Goal: Information Seeking & Learning: Learn about a topic

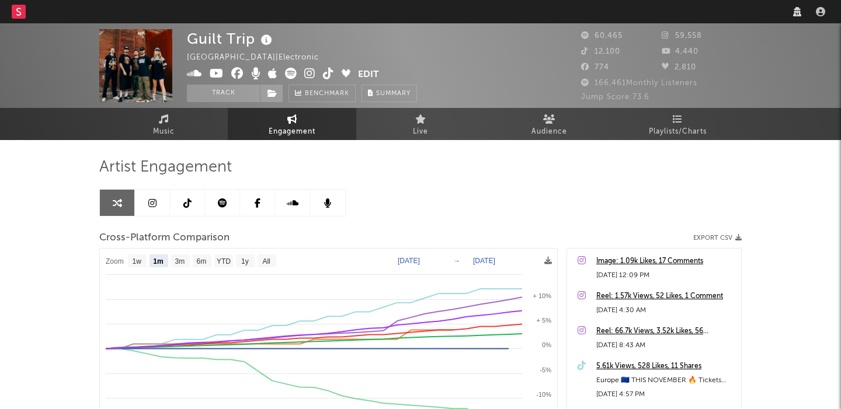
select select "1m"
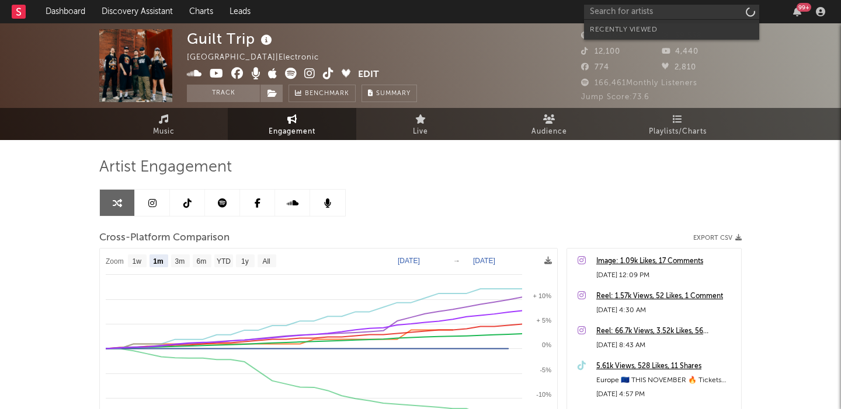
click at [629, 10] on input "text" at bounding box center [671, 12] width 175 height 15
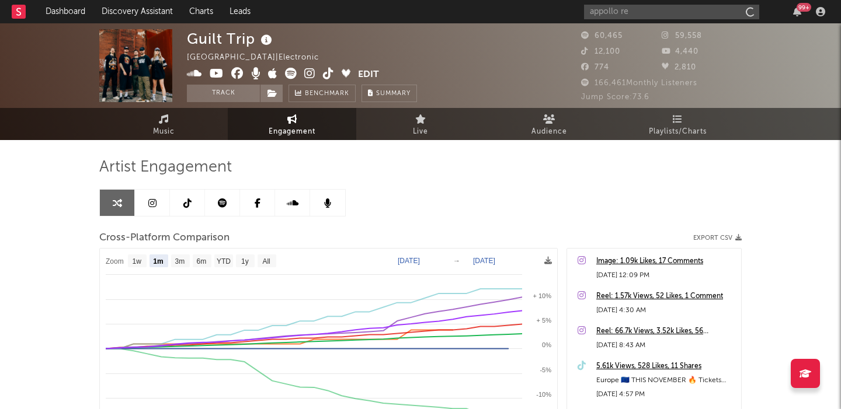
type input "appollo red"
select select "1m"
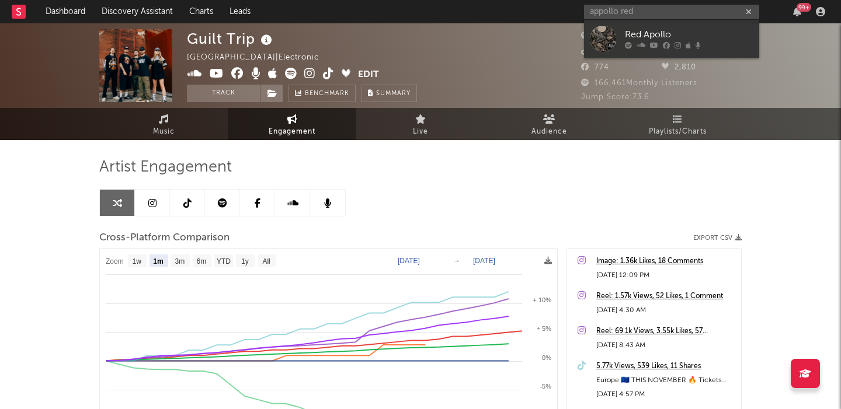
click at [603, 12] on input "appollo red" at bounding box center [671, 12] width 175 height 15
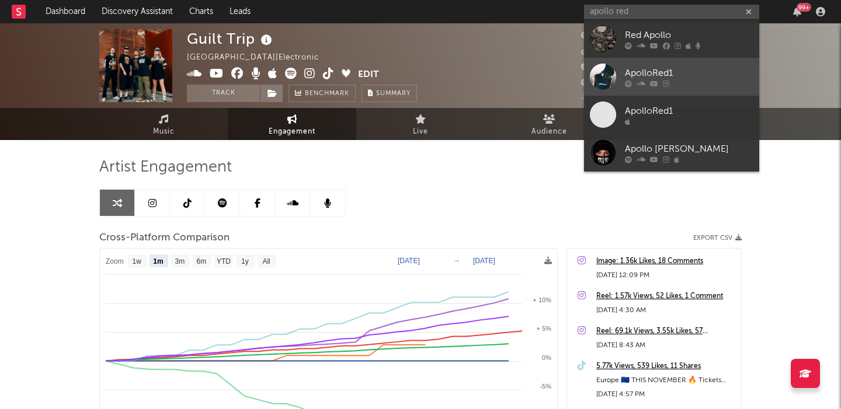
type input "apollo red"
click at [617, 76] on link "ApolloRed1" at bounding box center [671, 77] width 175 height 38
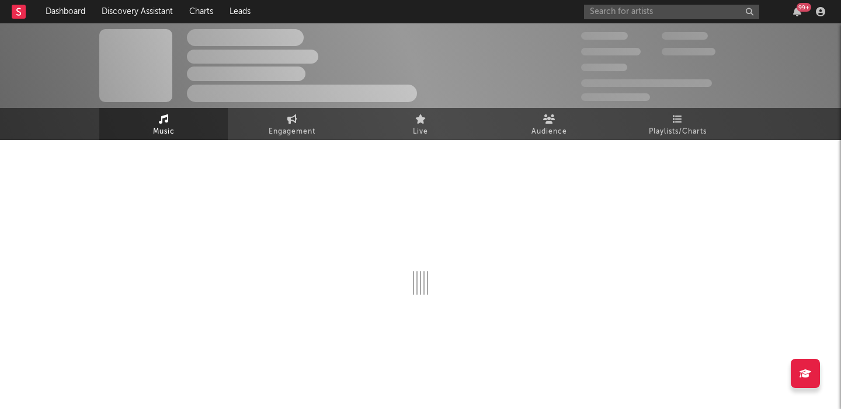
select select "1w"
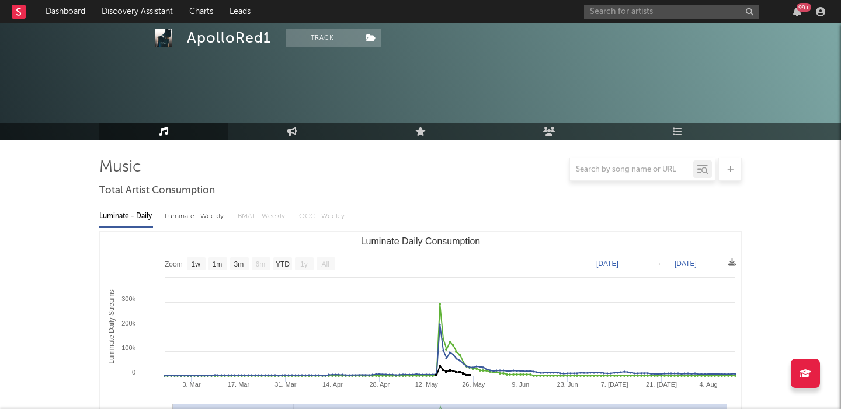
scroll to position [375, 0]
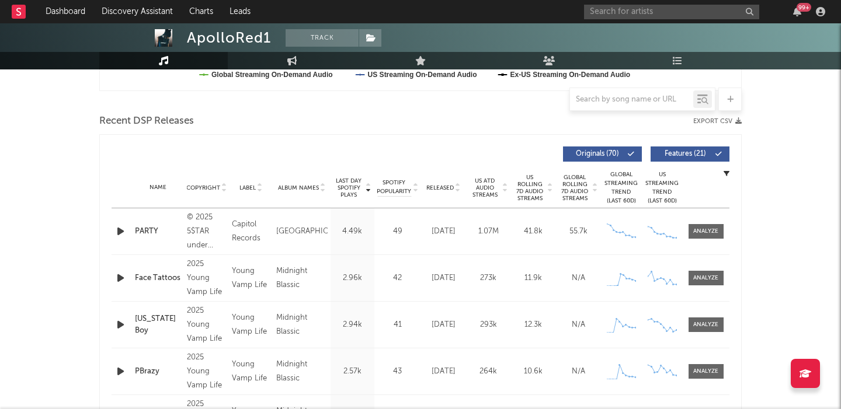
click at [446, 186] on span "Released" at bounding box center [439, 188] width 27 height 7
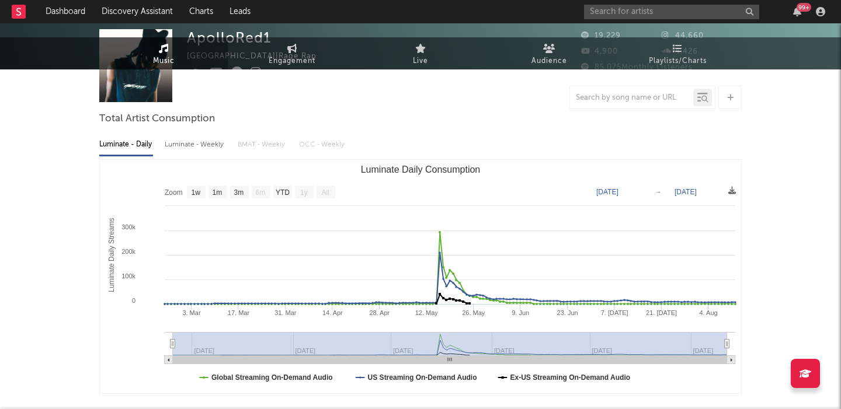
scroll to position [0, 0]
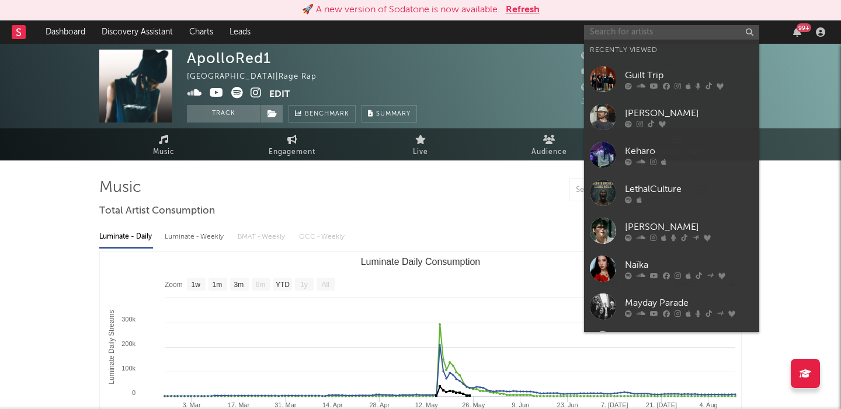
click at [611, 34] on input "text" at bounding box center [671, 32] width 175 height 15
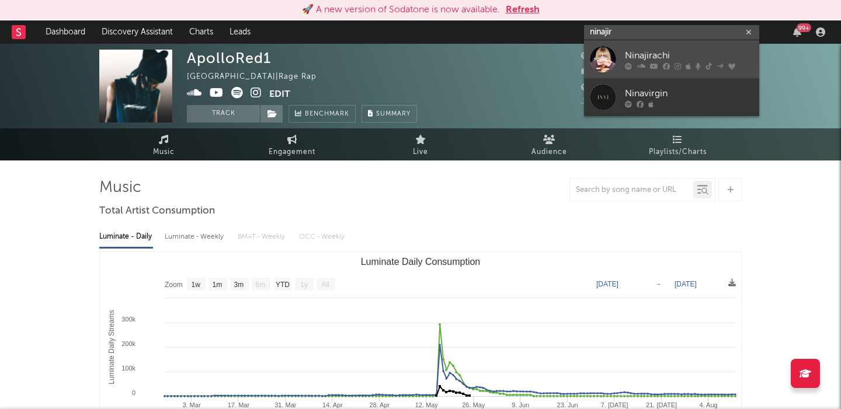
type input "ninajir"
click at [617, 46] on link "Ninajirachi" at bounding box center [671, 59] width 175 height 38
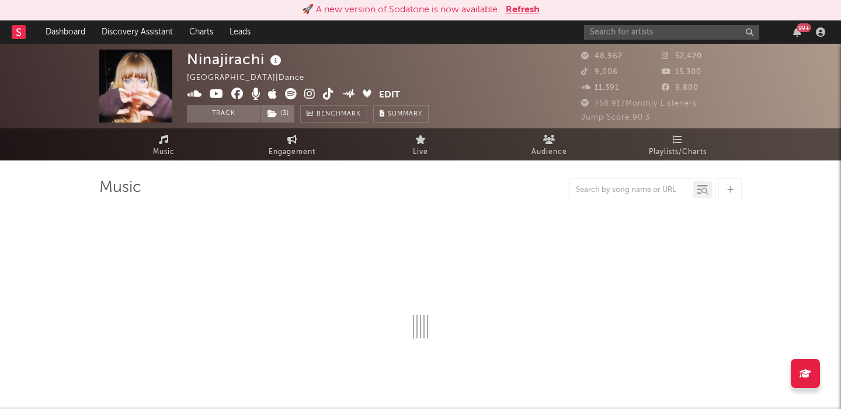
select select "6m"
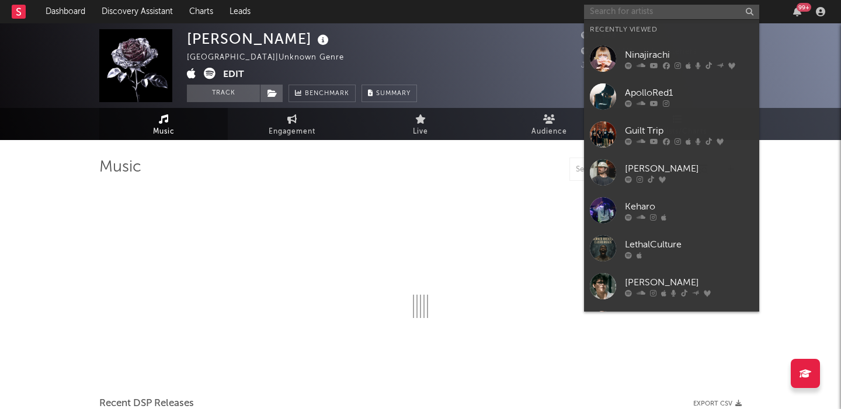
click at [681, 12] on input "text" at bounding box center [671, 12] width 175 height 15
select select "1w"
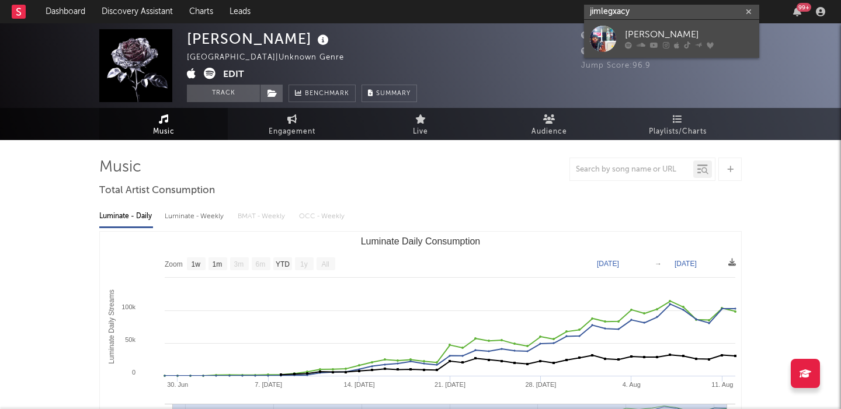
type input "jimlegxacy"
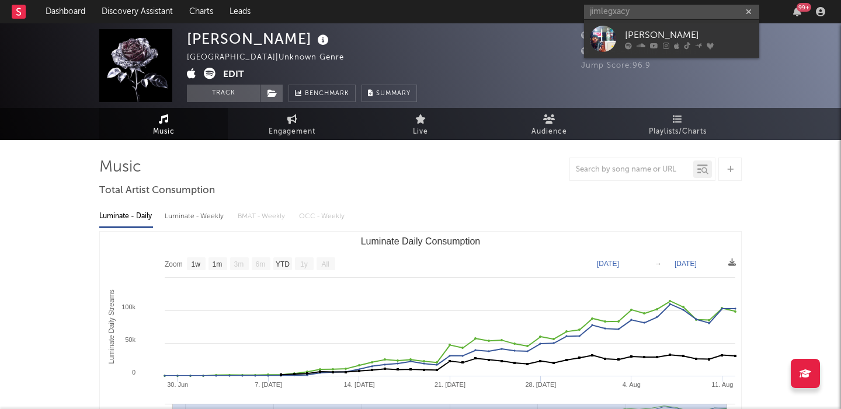
drag, startPoint x: 667, startPoint y: 35, endPoint x: 505, endPoint y: 81, distance: 168.2
click at [667, 35] on div "Jim Legxacy" at bounding box center [689, 35] width 128 height 14
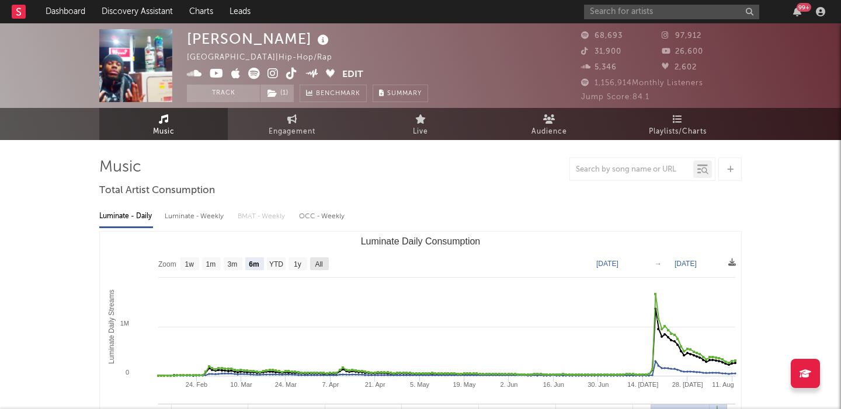
click at [319, 263] on text "All" at bounding box center [319, 264] width 8 height 8
select select "All"
type input "2021-12-19"
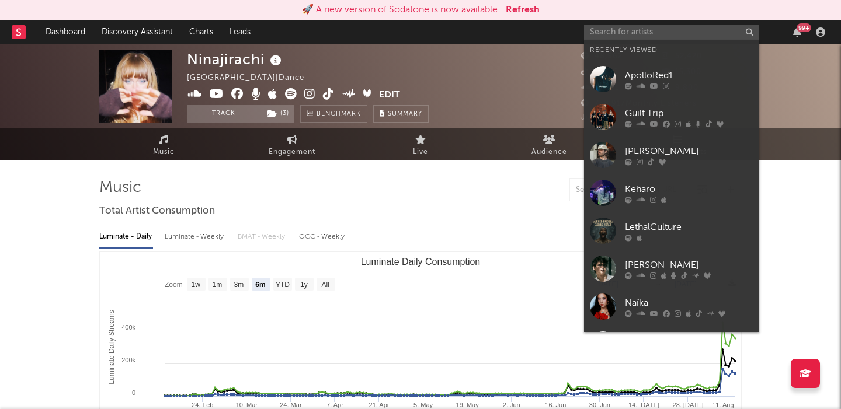
select select "6m"
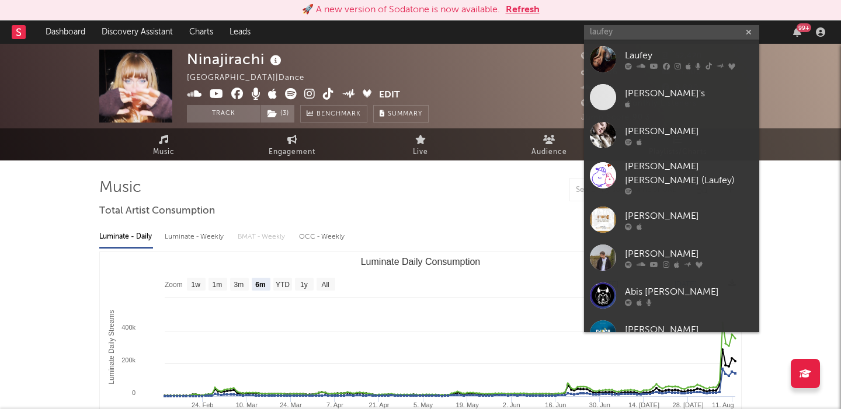
type input "laufey"
click at [623, 52] on link "Laufey" at bounding box center [671, 59] width 175 height 38
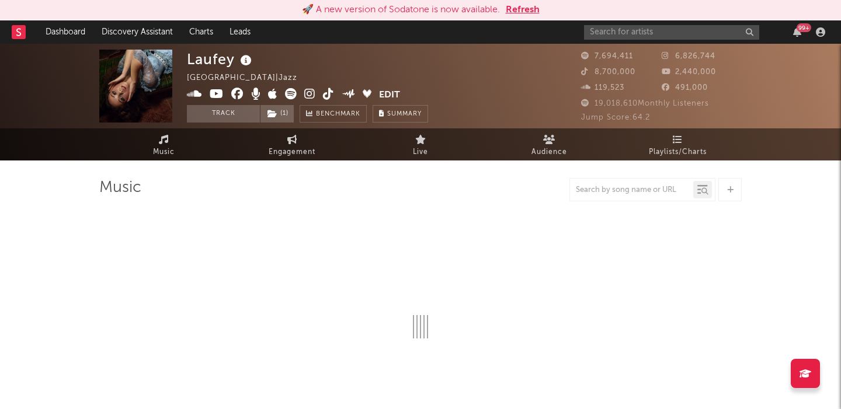
select select "6m"
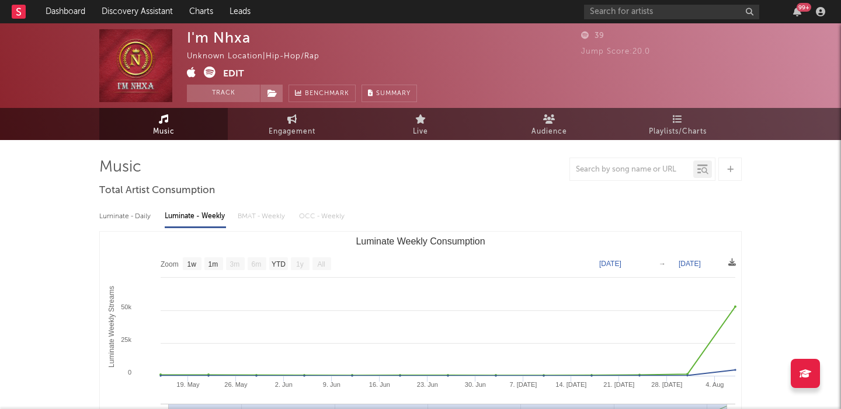
select select "1w"
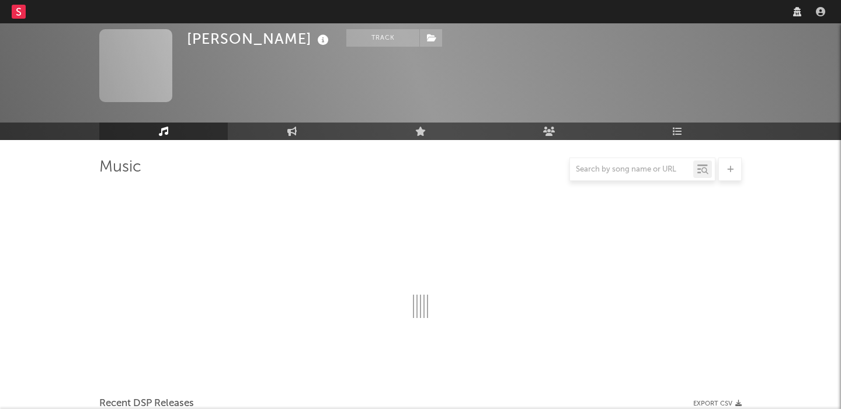
select select "6m"
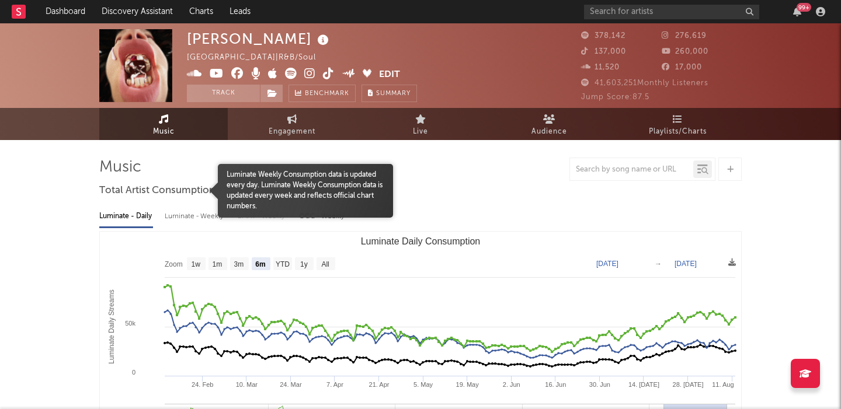
click at [195, 220] on div "Luminate - Weekly" at bounding box center [195, 217] width 61 height 20
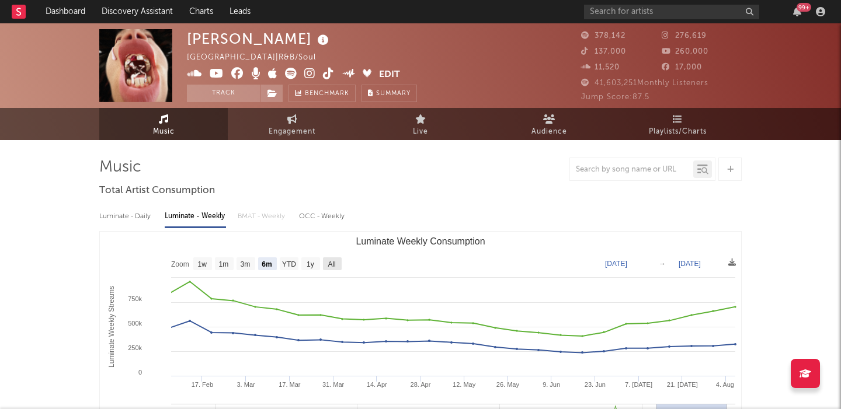
click at [333, 263] on text "All" at bounding box center [332, 264] width 8 height 8
select select "All"
type input "[DATE]"
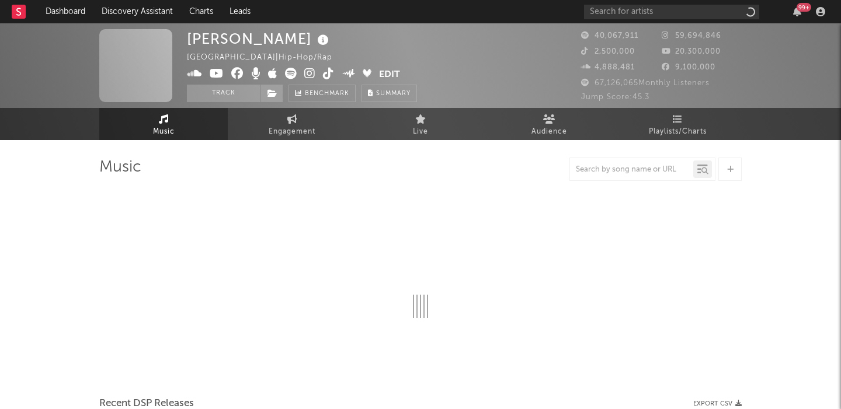
select select "6m"
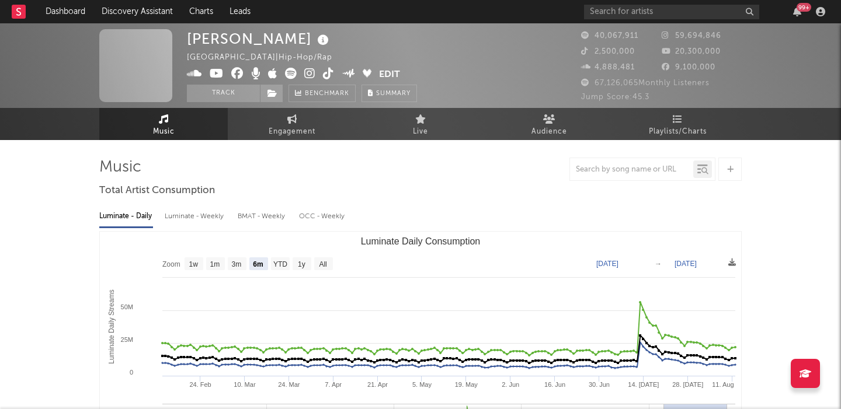
click at [194, 216] on div "Luminate - Weekly" at bounding box center [195, 217] width 61 height 20
select select "6m"
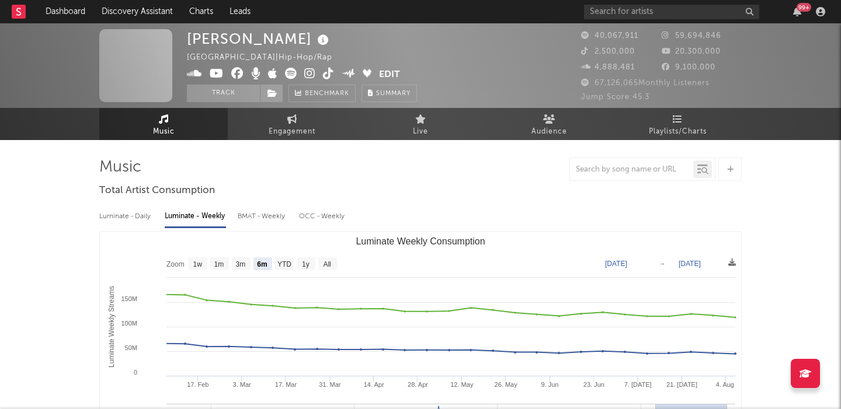
click at [144, 218] on div "Luminate - Daily" at bounding box center [126, 217] width 54 height 20
select select "6m"
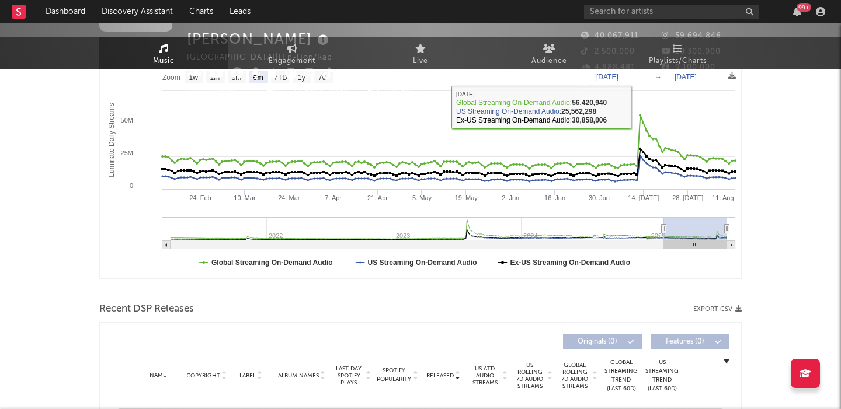
scroll to position [531, 0]
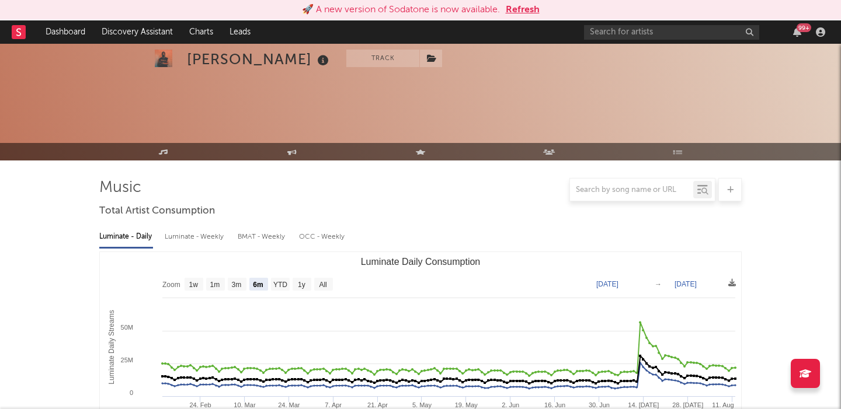
select select "6m"
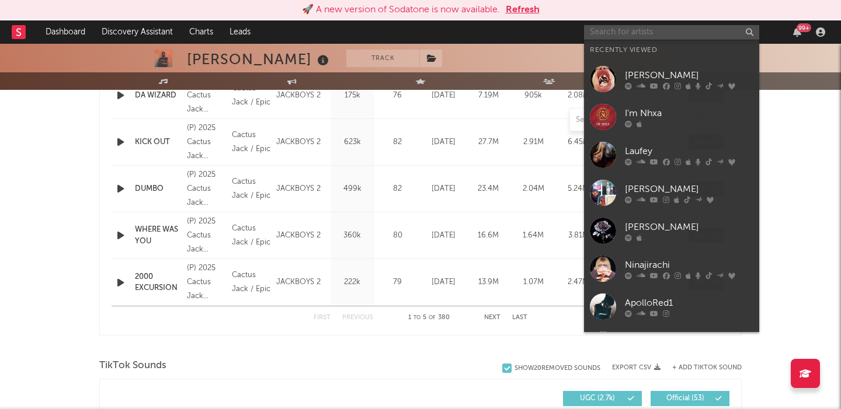
click at [661, 32] on input "text" at bounding box center [671, 32] width 175 height 15
paste input "Gunnr"
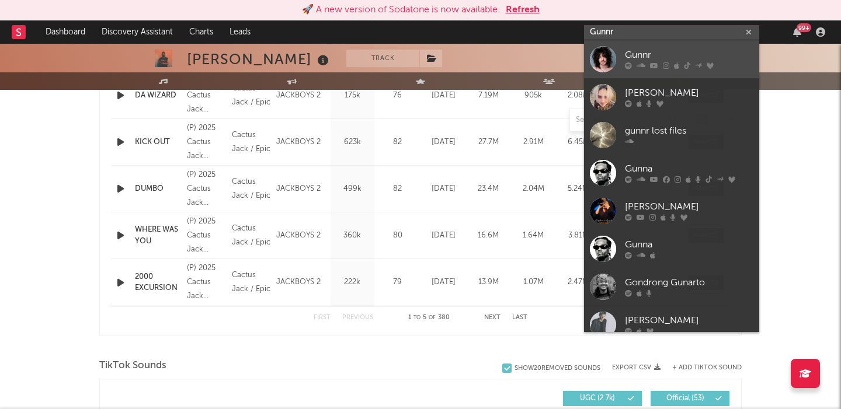
type input "Gunnr"
click at [667, 60] on div "Gunnr" at bounding box center [689, 55] width 128 height 14
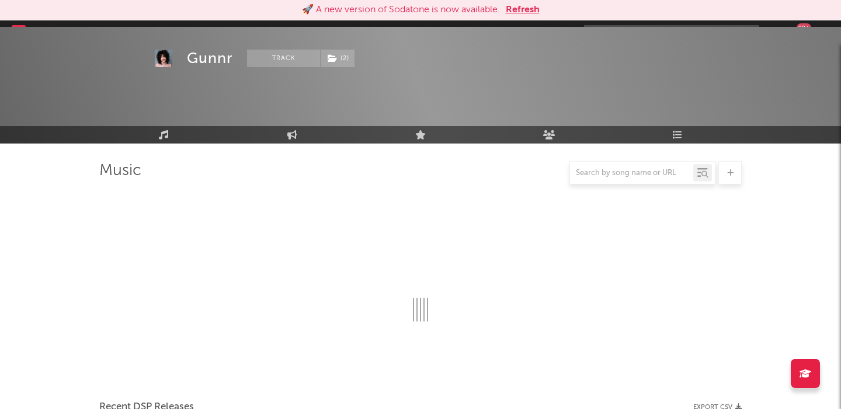
scroll to position [531, 0]
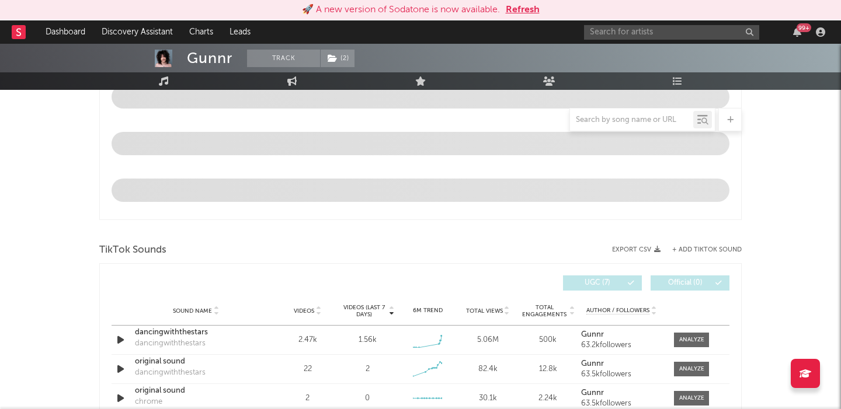
select select "6m"
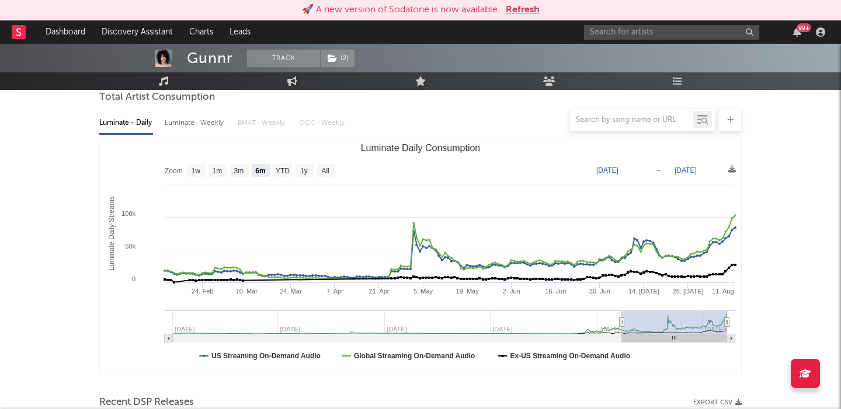
scroll to position [69, 0]
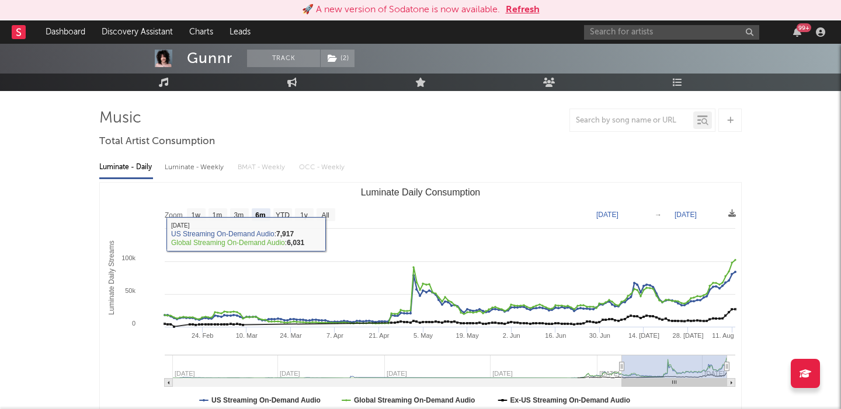
click at [217, 168] on div "Luminate - Weekly" at bounding box center [195, 168] width 61 height 20
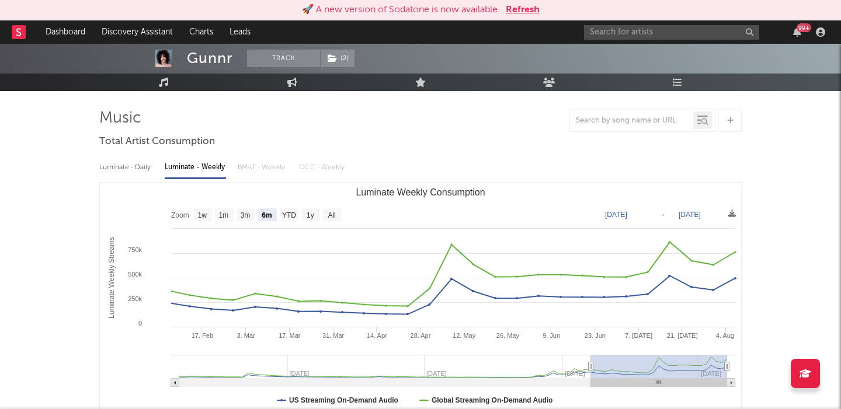
click at [156, 169] on div "Luminate - Daily Luminate - Weekly BMAT - Weekly OCC - Weekly" at bounding box center [420, 168] width 642 height 20
click at [330, 215] on text "All" at bounding box center [332, 215] width 8 height 8
select select "All"
type input "2023-08-10"
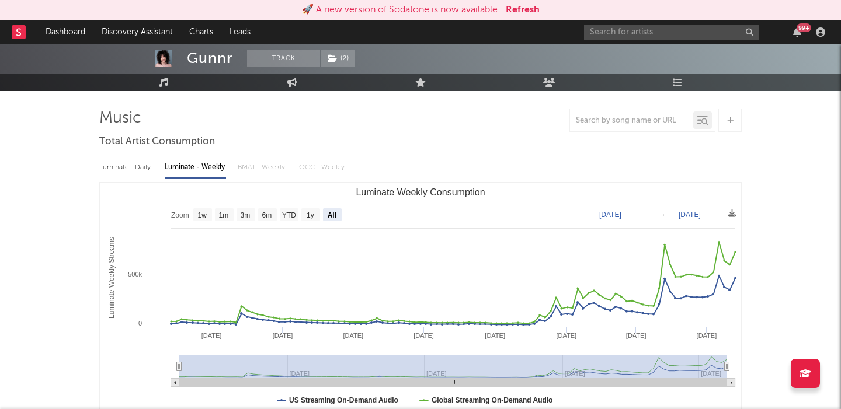
click at [135, 165] on div "Luminate - Daily" at bounding box center [126, 168] width 54 height 20
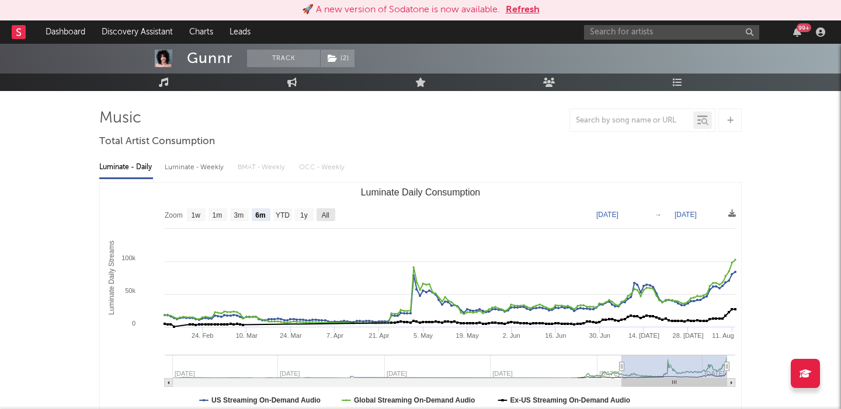
click at [329, 213] on text "All" at bounding box center [325, 215] width 8 height 8
select select "All"
type input "2023-01-01"
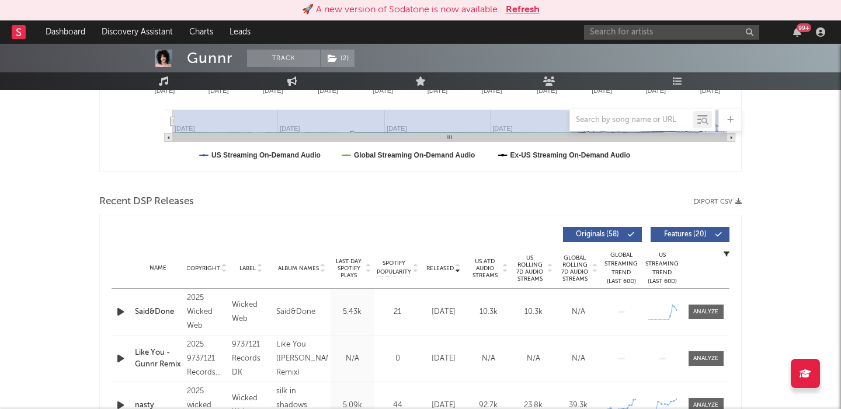
scroll to position [397, 0]
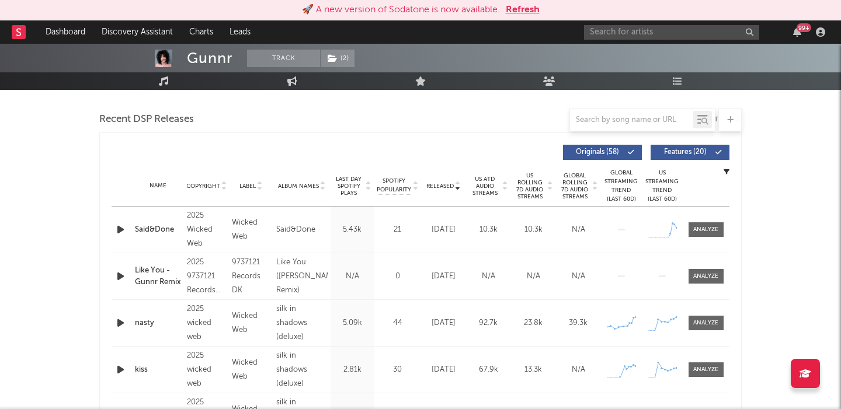
click at [690, 149] on span "Features ( 20 )" at bounding box center [685, 152] width 54 height 7
click at [536, 190] on span "US Rolling 7D Audio Streams" at bounding box center [530, 186] width 32 height 28
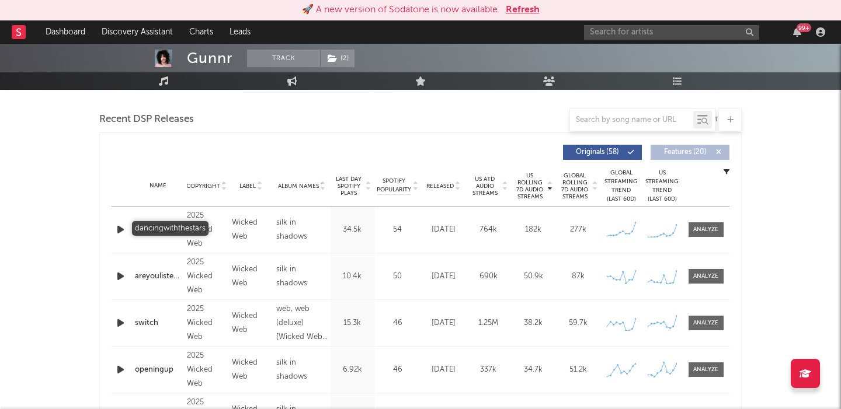
click at [145, 229] on div "dancingwiththestars" at bounding box center [158, 230] width 46 height 12
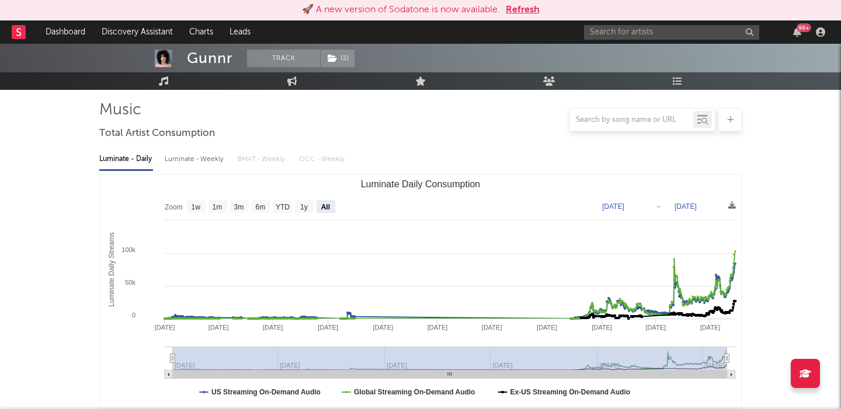
scroll to position [35, 0]
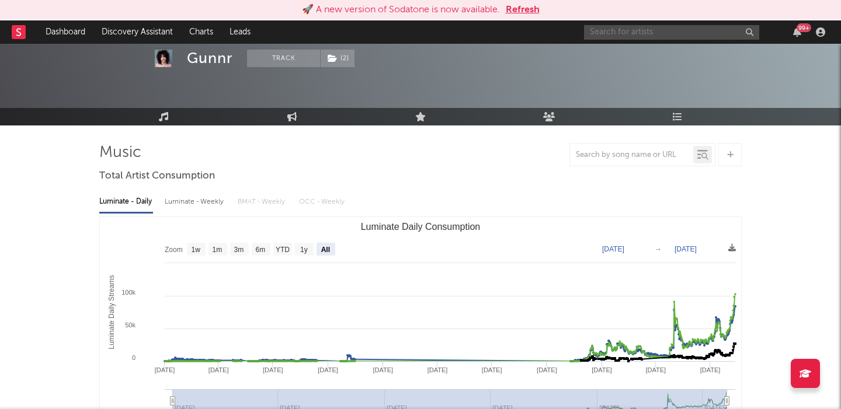
click at [640, 37] on input "text" at bounding box center [671, 32] width 175 height 15
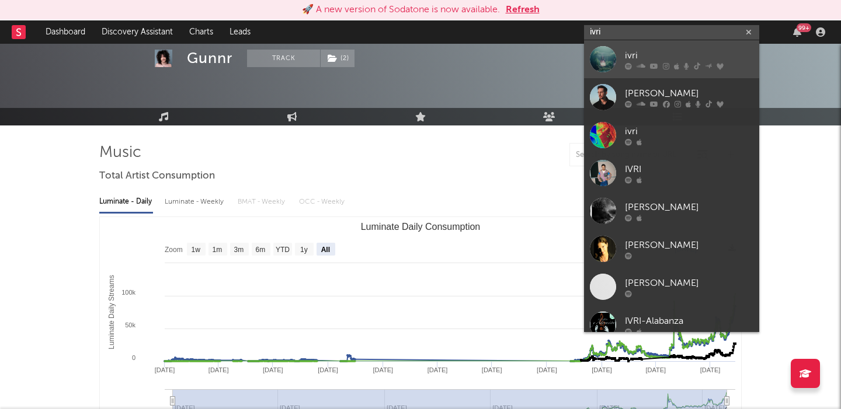
type input "ivri"
click at [660, 68] on div at bounding box center [689, 65] width 128 height 7
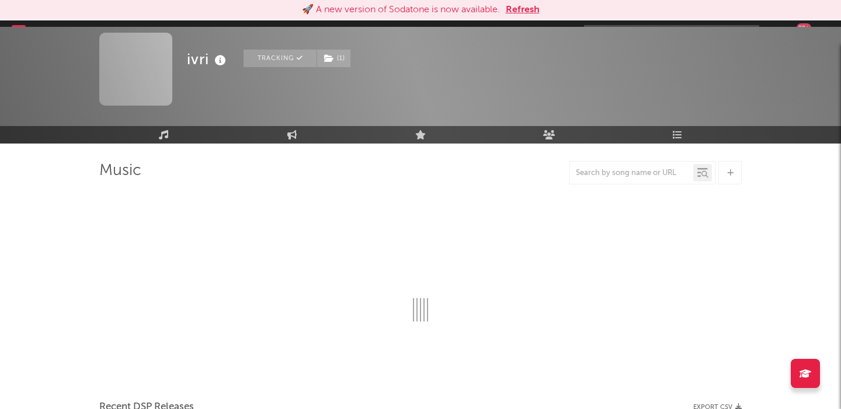
scroll to position [35, 0]
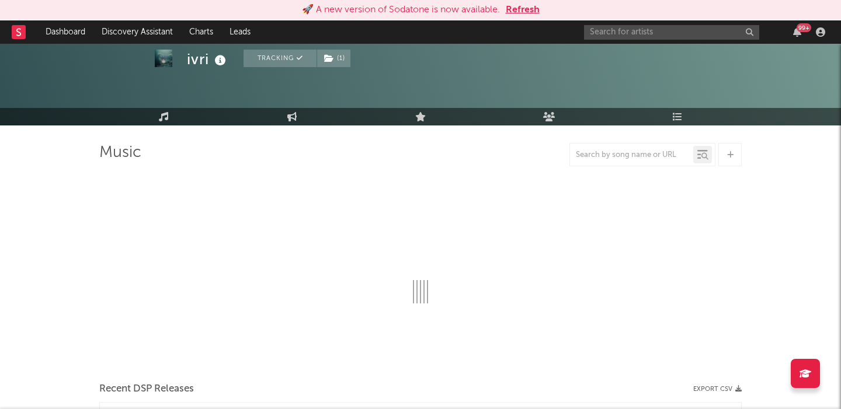
select select "6m"
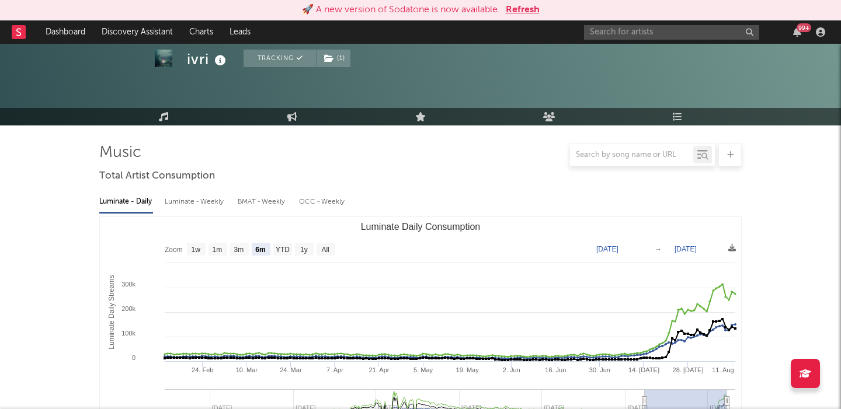
scroll to position [257, 0]
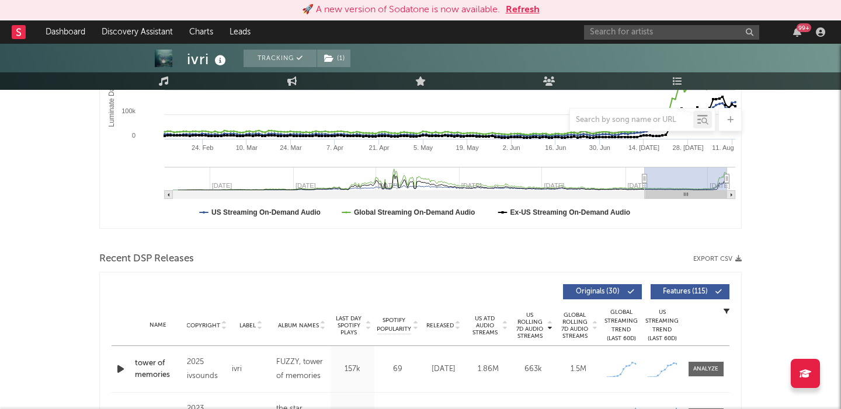
click at [689, 287] on button "Features ( 115 )" at bounding box center [689, 291] width 79 height 15
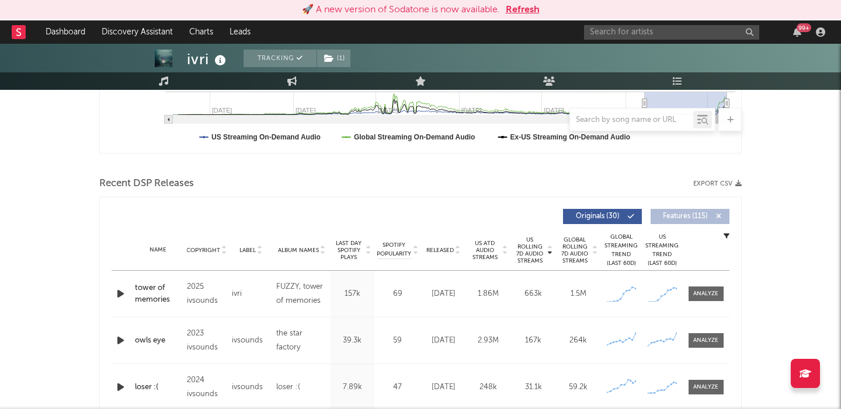
scroll to position [0, 0]
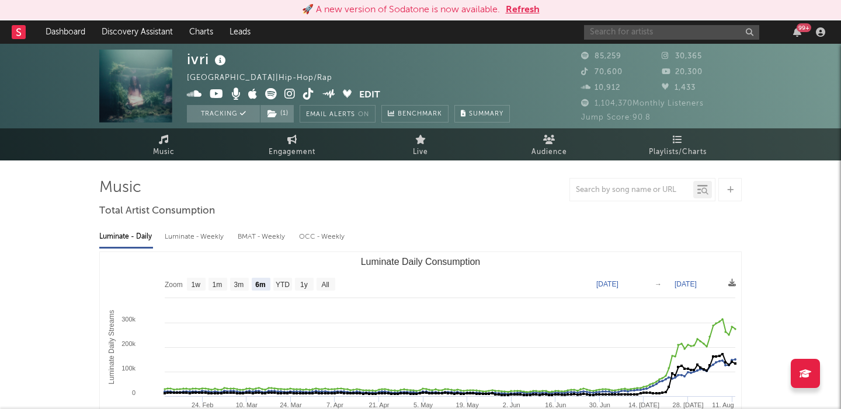
click at [673, 32] on input "text" at bounding box center [671, 32] width 175 height 15
paste input "Gunnr"
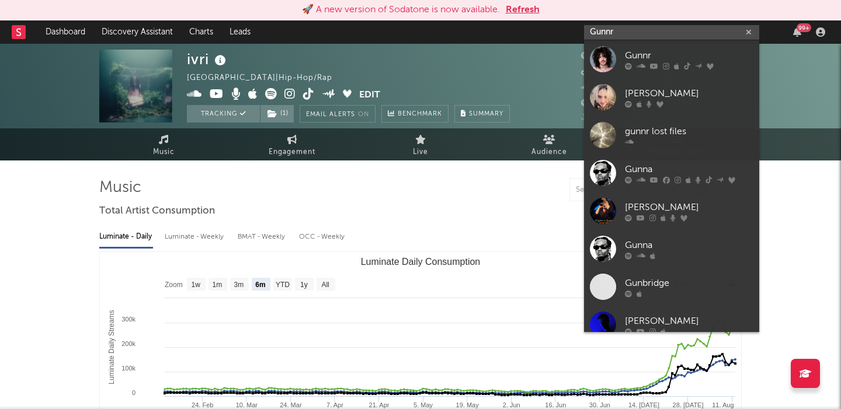
type input "Gunnr"
click at [675, 57] on div "Gunnr" at bounding box center [689, 55] width 128 height 14
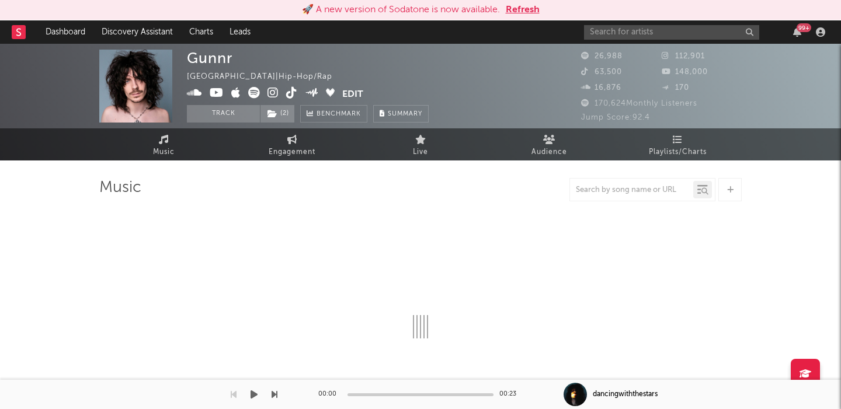
select select "6m"
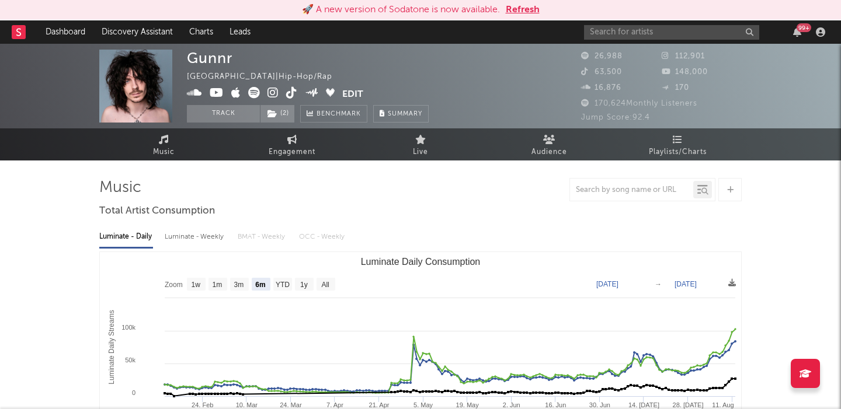
scroll to position [352, 0]
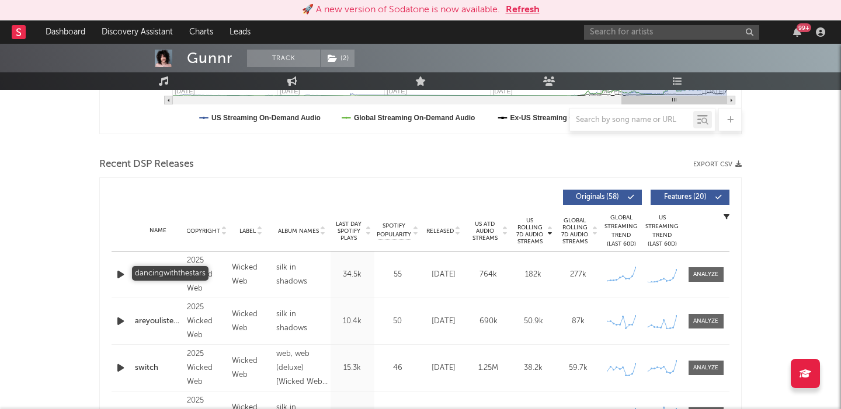
click at [165, 274] on div "dancingwiththestars" at bounding box center [158, 275] width 46 height 12
click at [696, 270] on div at bounding box center [705, 274] width 25 height 9
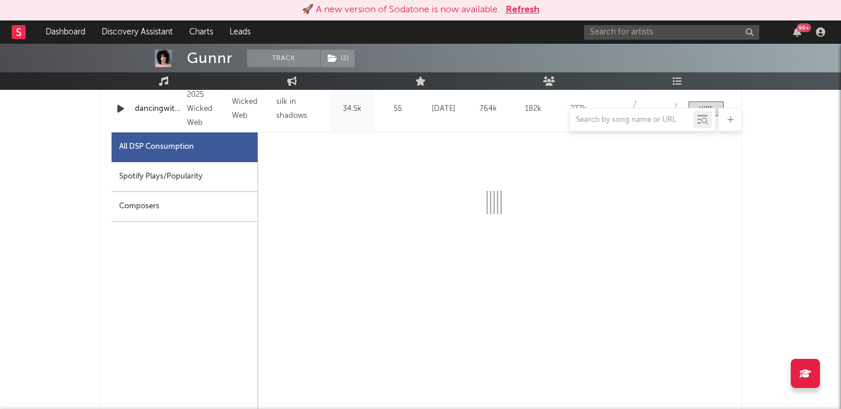
scroll to position [519, 0]
select select "1w"
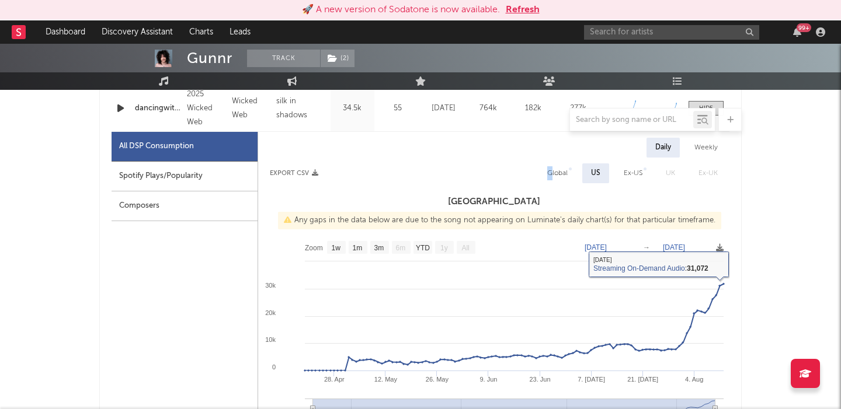
click at [551, 173] on div "Global" at bounding box center [557, 173] width 20 height 14
select select "1w"
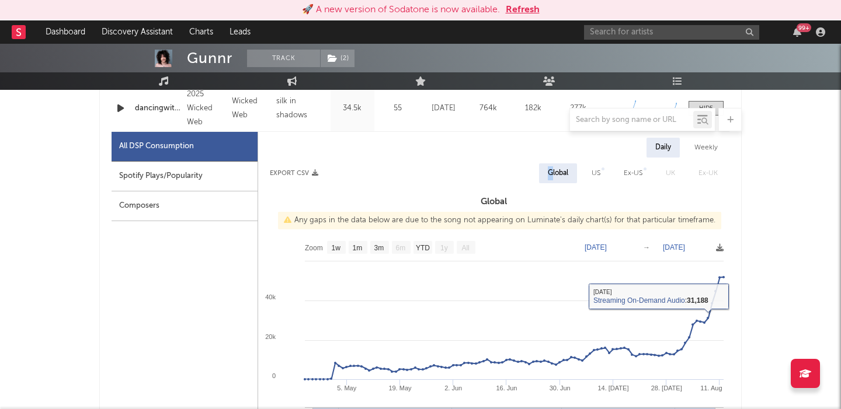
scroll to position [488, 0]
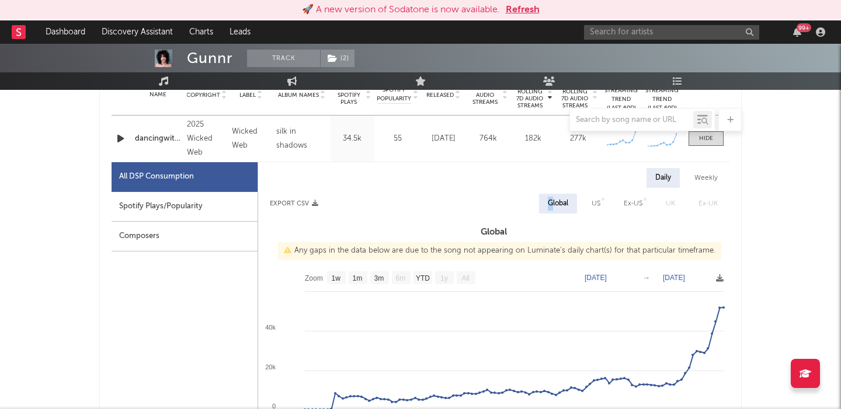
click at [119, 137] on icon "button" at bounding box center [120, 138] width 12 height 15
click at [631, 30] on input "text" at bounding box center [671, 32] width 175 height 15
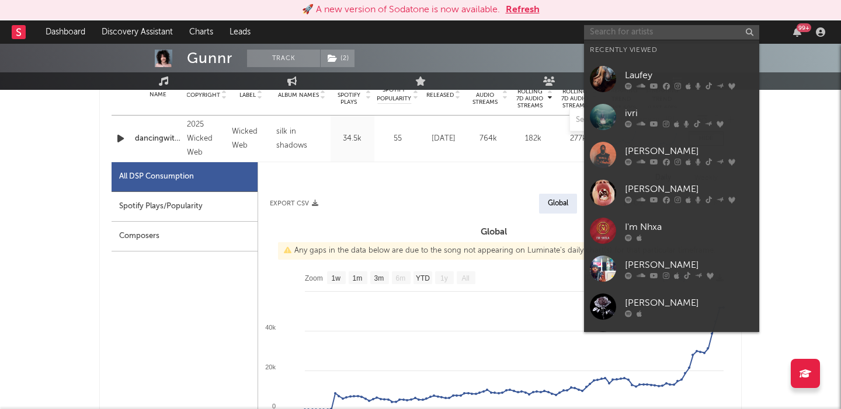
paste input "Rashaad Lee"
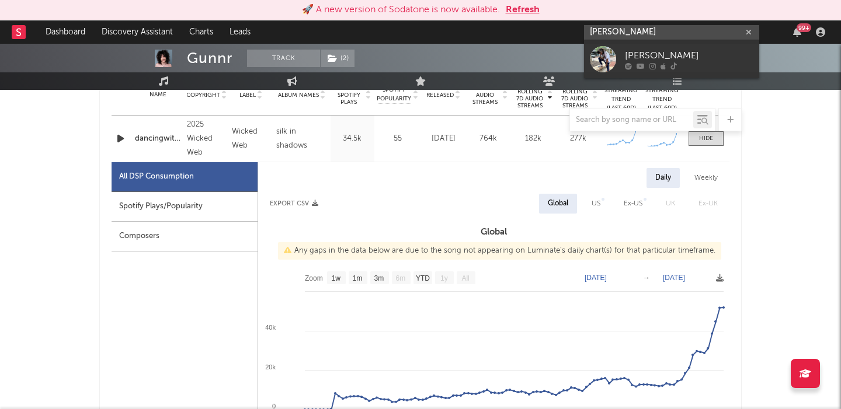
type input "Rashaad Lee"
click at [653, 62] on icon at bounding box center [652, 65] width 6 height 7
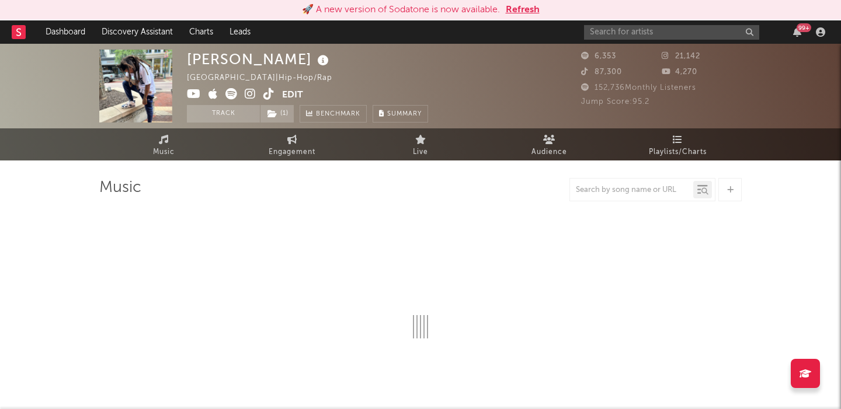
select select "6m"
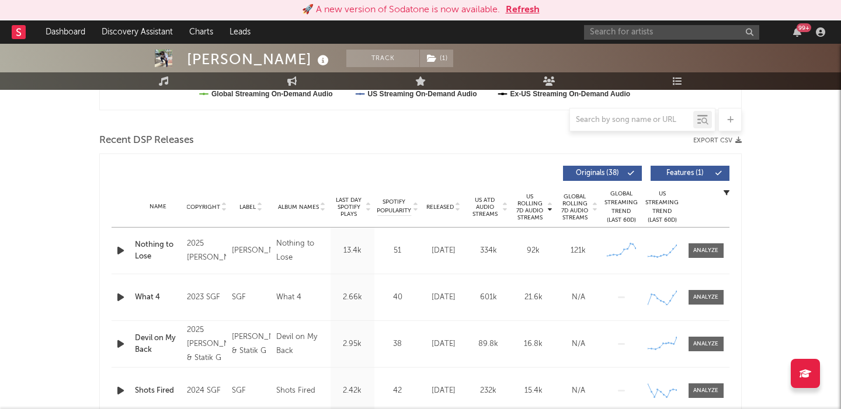
scroll to position [436, 0]
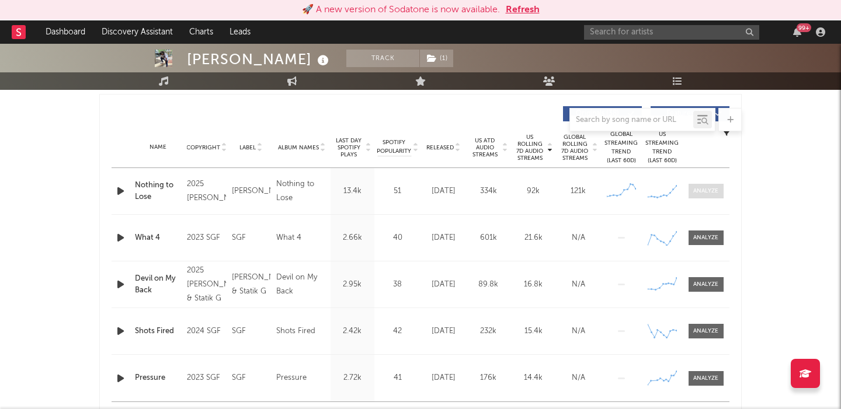
click at [715, 193] on div at bounding box center [705, 191] width 25 height 9
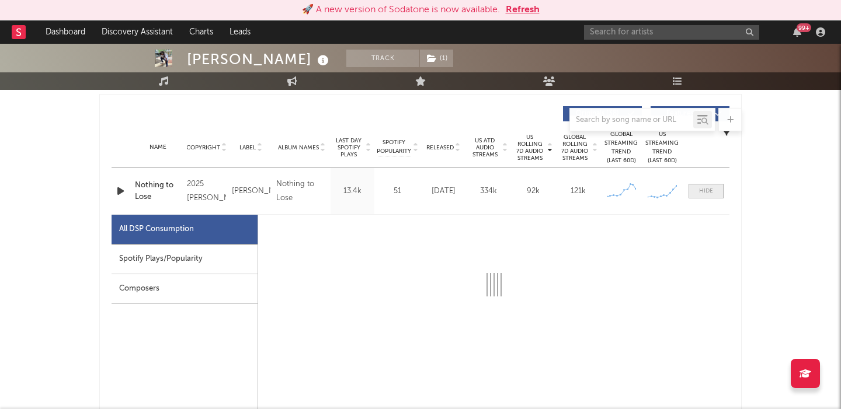
select select "1w"
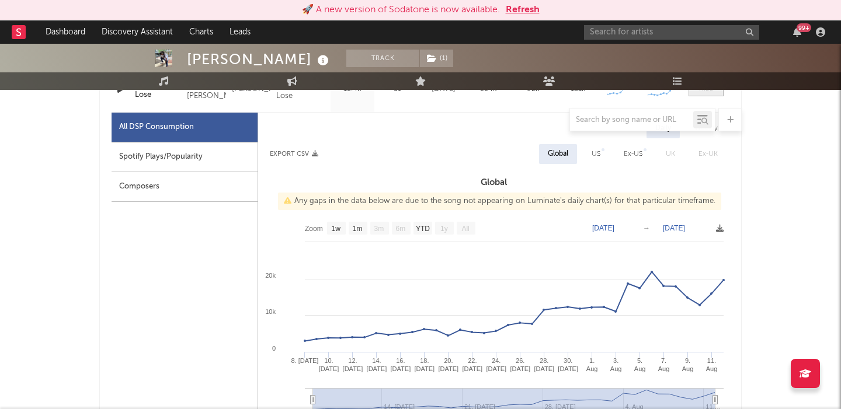
scroll to position [538, 0]
click at [593, 168] on div "Daily Weekly Export CSV Global US Ex-US UK Ex-UK Global Any gaps in the data be…" at bounding box center [493, 322] width 471 height 408
click at [593, 154] on div "US" at bounding box center [595, 154] width 9 height 14
select select "1w"
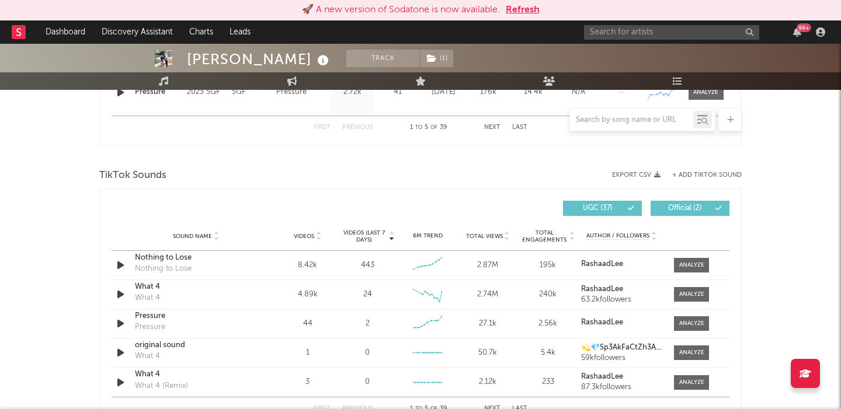
scroll to position [1306, 0]
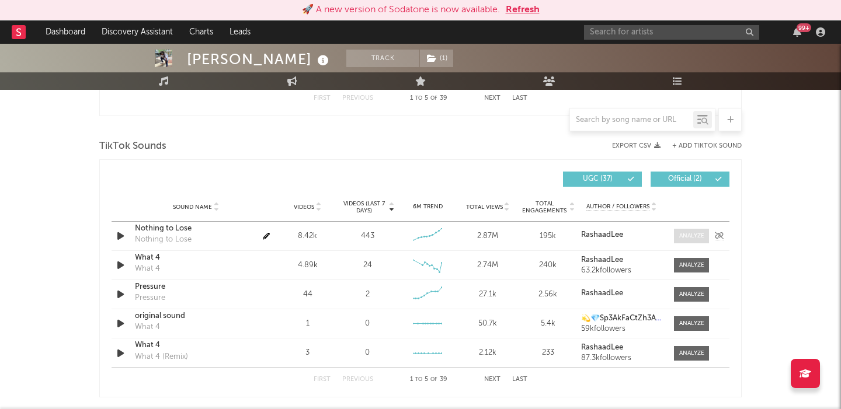
click at [686, 235] on div at bounding box center [691, 236] width 25 height 9
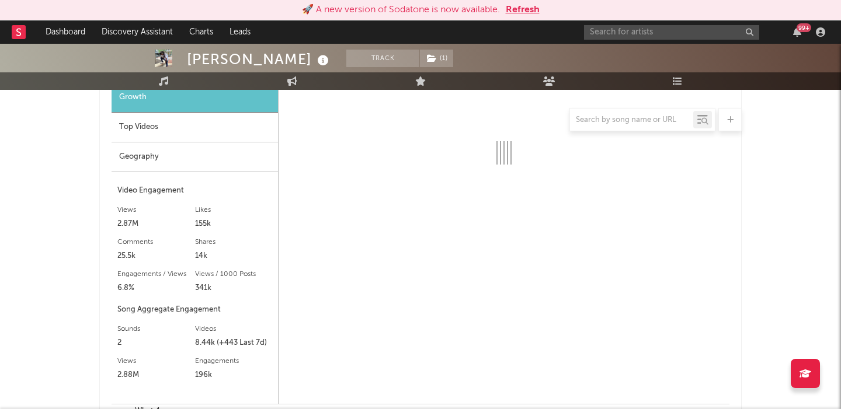
select select "1w"
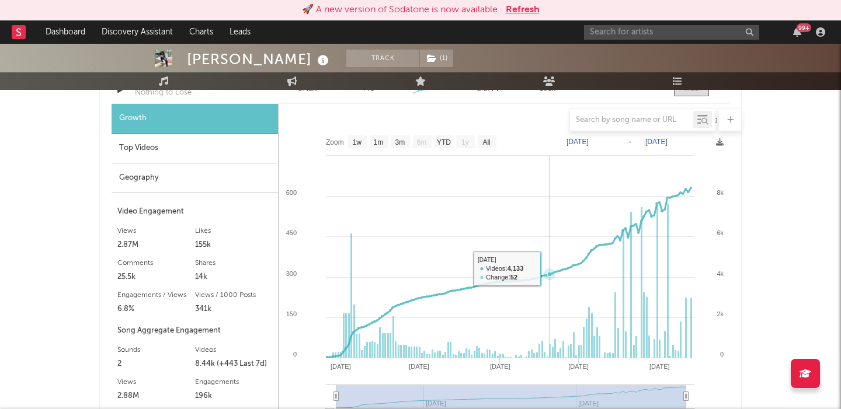
scroll to position [1453, 0]
click at [627, 34] on input "text" at bounding box center [671, 32] width 175 height 15
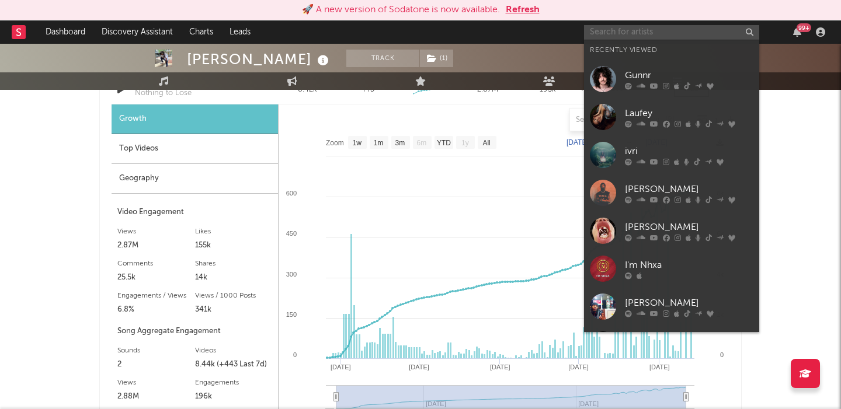
paste input "Sunny Lou"
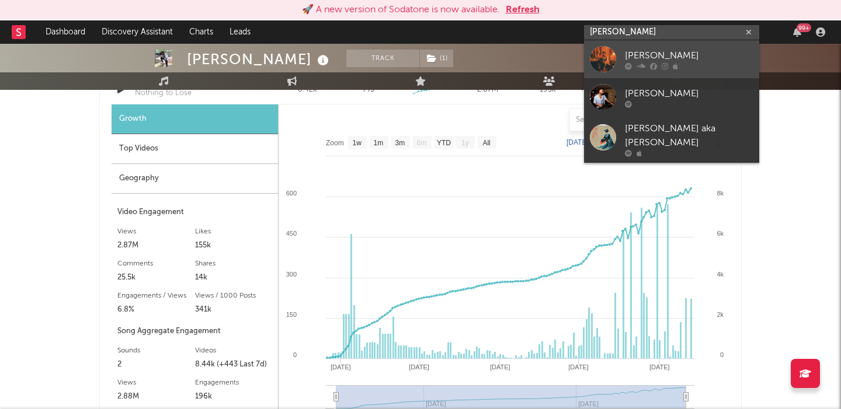
type input "Sunny Lou"
click at [697, 60] on div "Sunny Lou" at bounding box center [689, 55] width 128 height 14
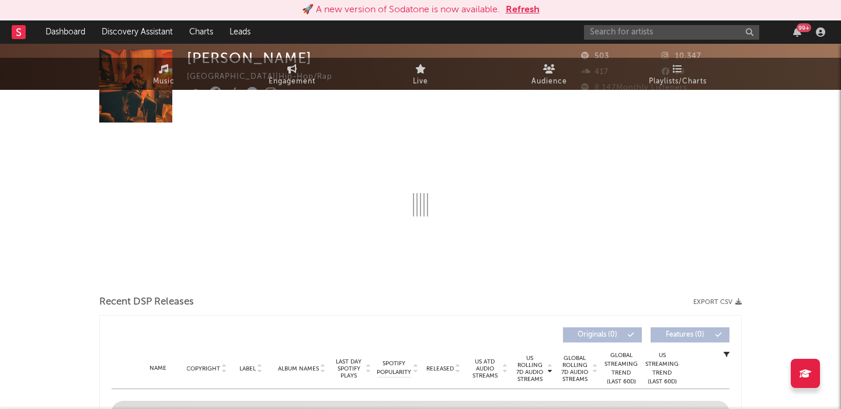
select select "1w"
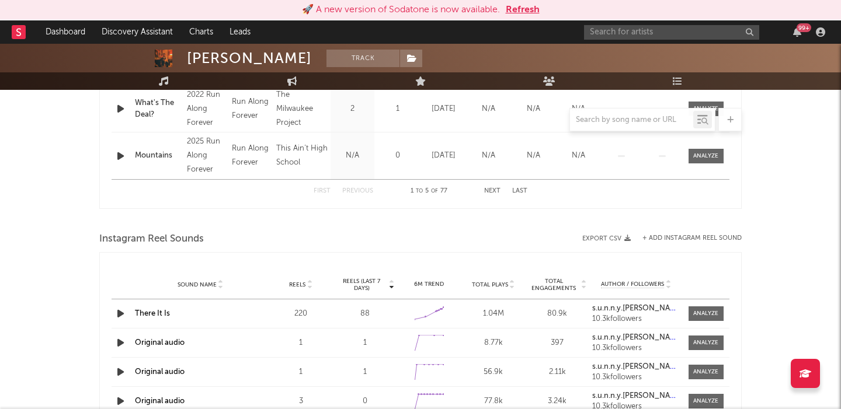
scroll to position [427, 0]
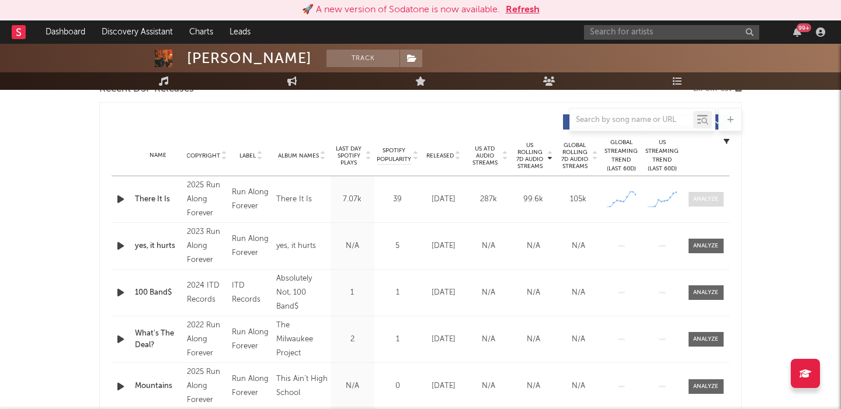
click at [702, 203] on div at bounding box center [705, 199] width 25 height 9
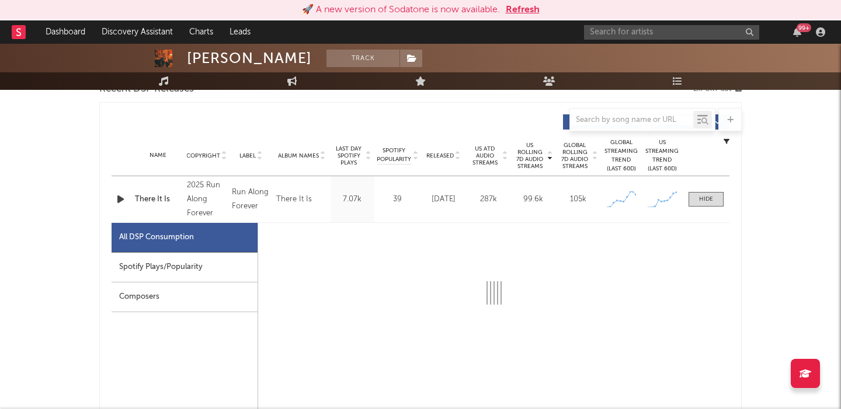
select select "1w"
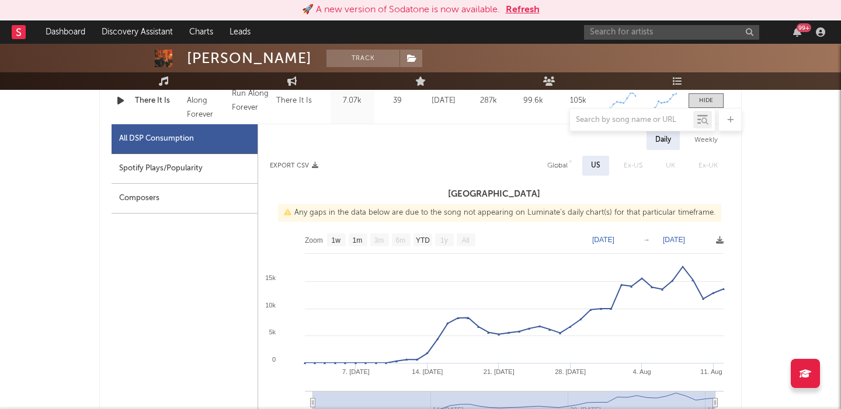
scroll to position [524, 0]
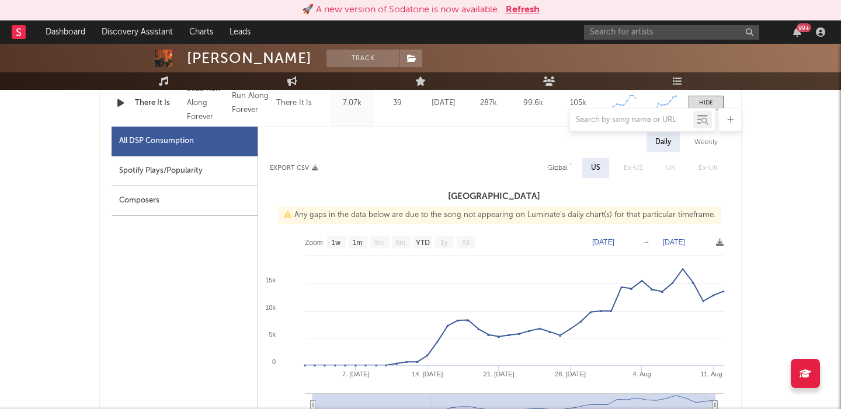
click at [558, 162] on div "Global" at bounding box center [557, 168] width 20 height 14
select select "1w"
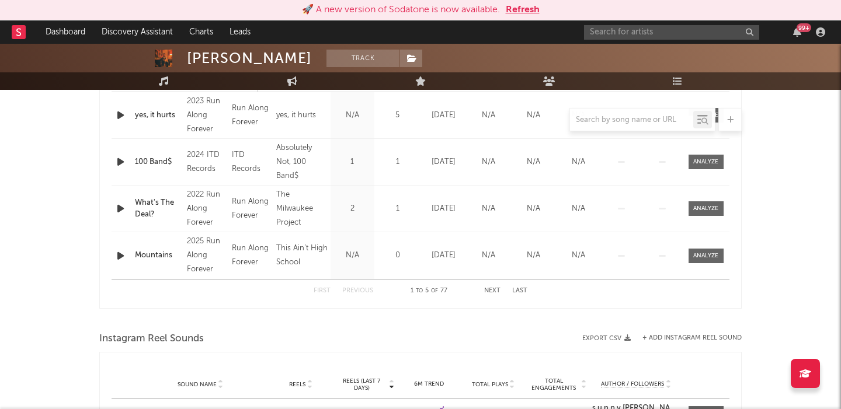
scroll to position [1075, 0]
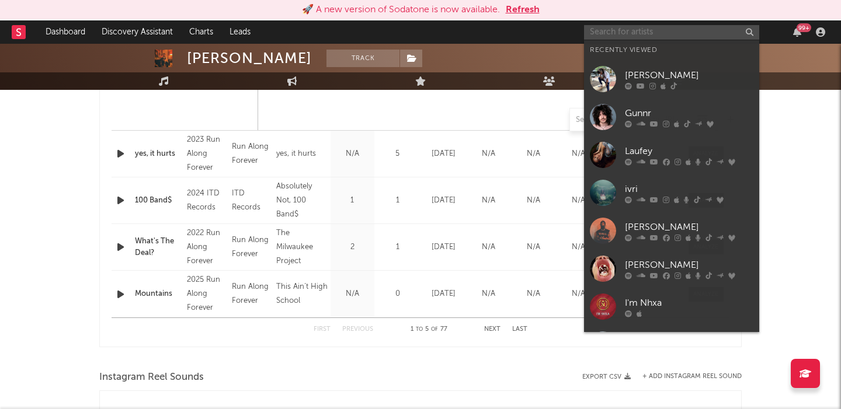
click at [663, 39] on input "text" at bounding box center [671, 32] width 175 height 15
paste input "1TopRankDemon4"
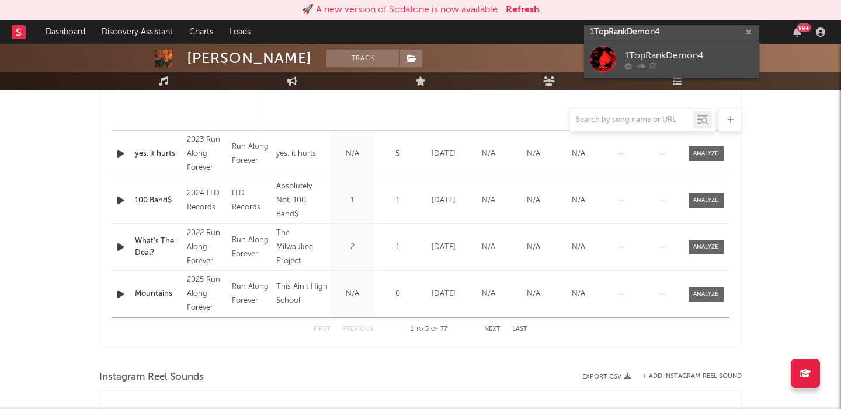
type input "1TopRankDemon4"
click at [643, 61] on div "1TopRankDemon4" at bounding box center [689, 55] width 128 height 14
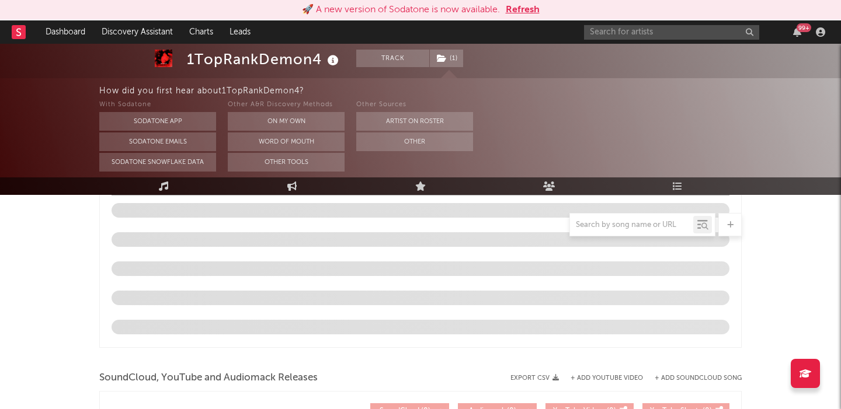
scroll to position [701, 0]
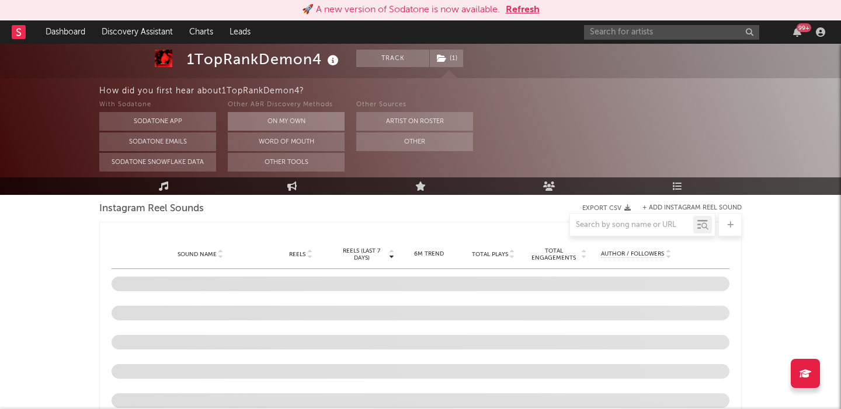
select select "6m"
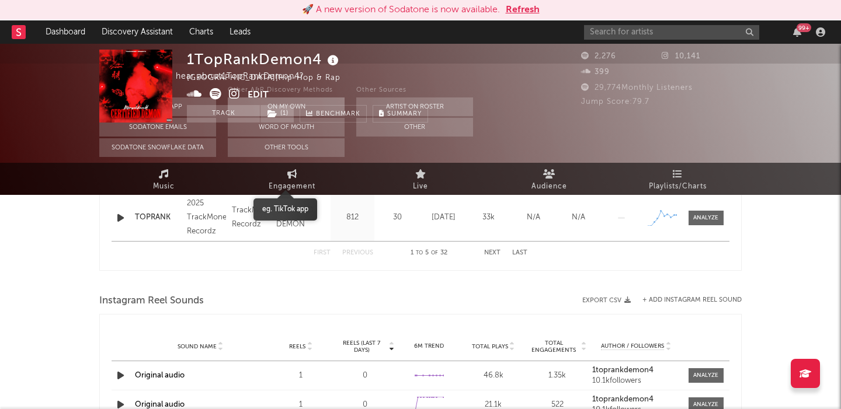
scroll to position [0, 0]
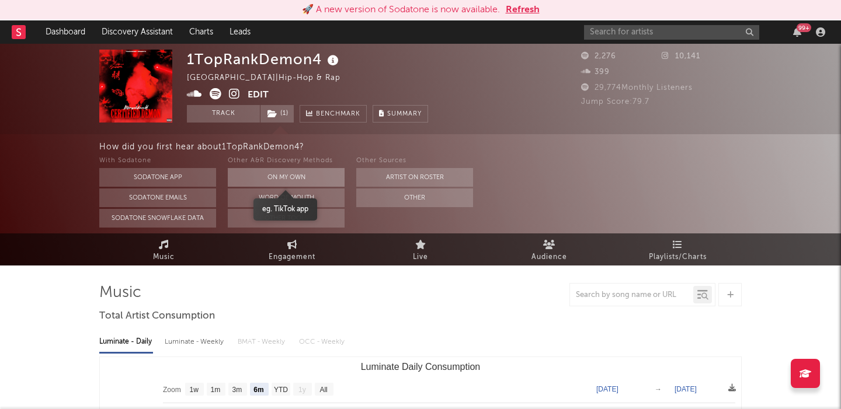
click at [304, 177] on button "On My Own" at bounding box center [286, 177] width 117 height 19
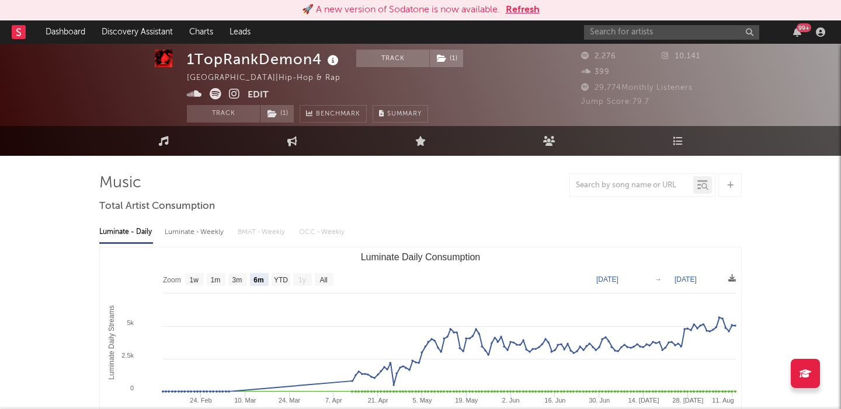
scroll to position [6, 0]
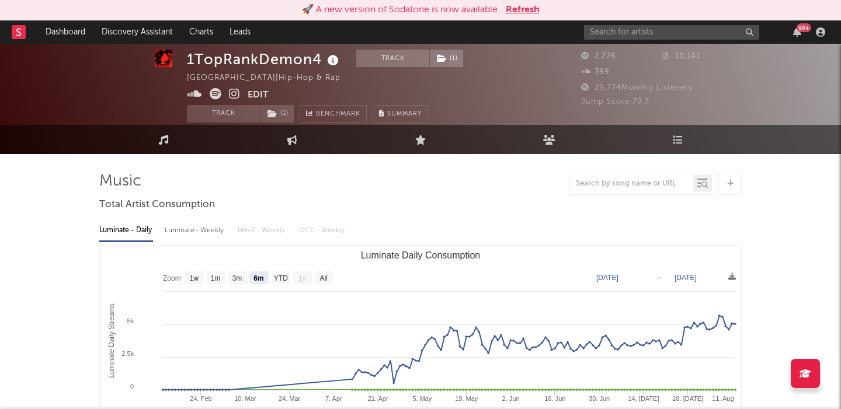
click at [207, 227] on div "Luminate - Weekly" at bounding box center [195, 231] width 61 height 20
select select "6m"
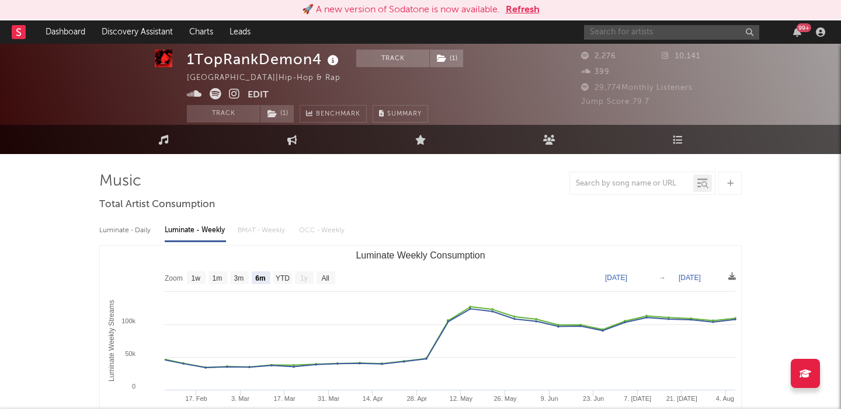
click at [662, 26] on input "text" at bounding box center [671, 32] width 175 height 15
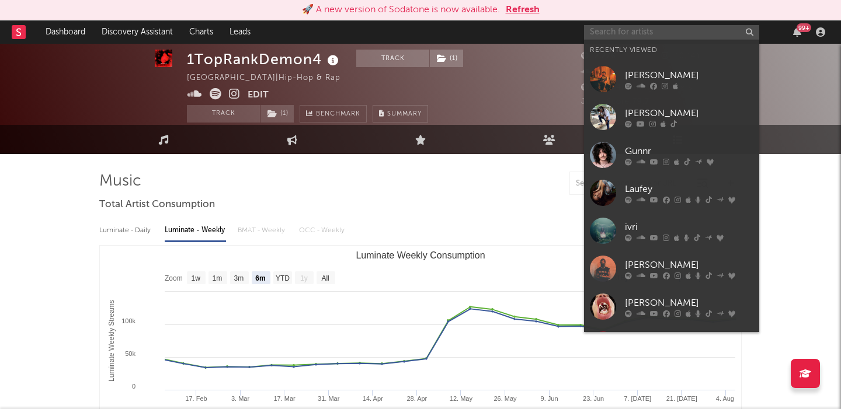
paste input "Keharo"
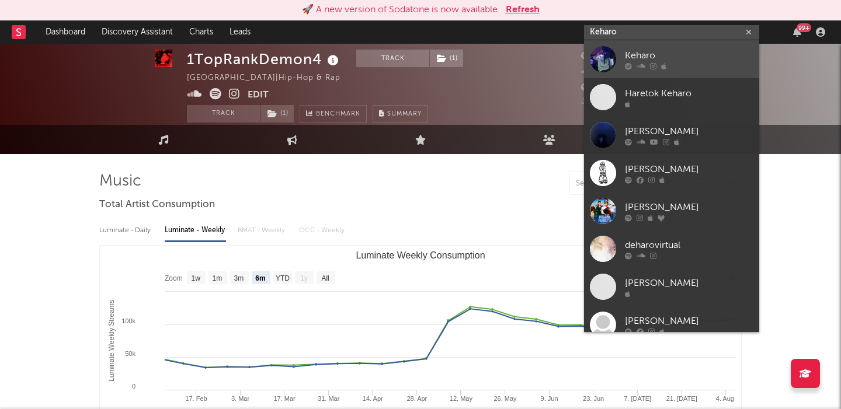
type input "Keharo"
click at [667, 50] on div "Keharo" at bounding box center [689, 55] width 128 height 14
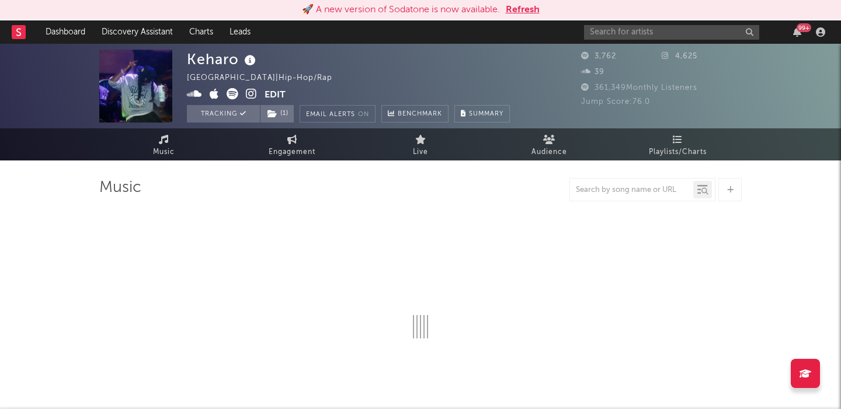
select select "6m"
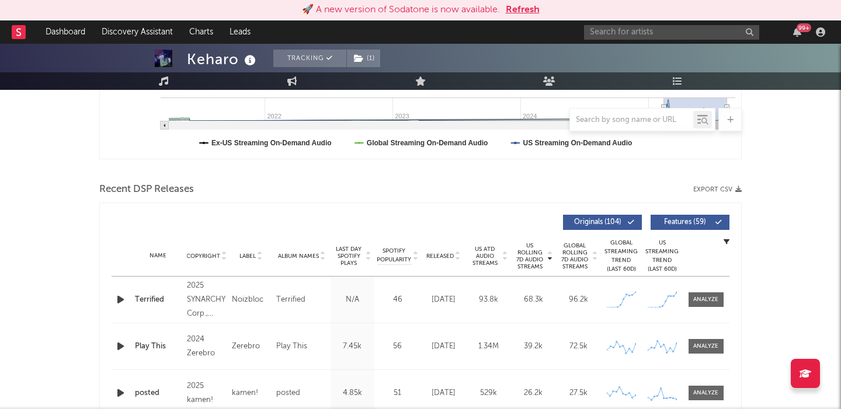
scroll to position [388, 0]
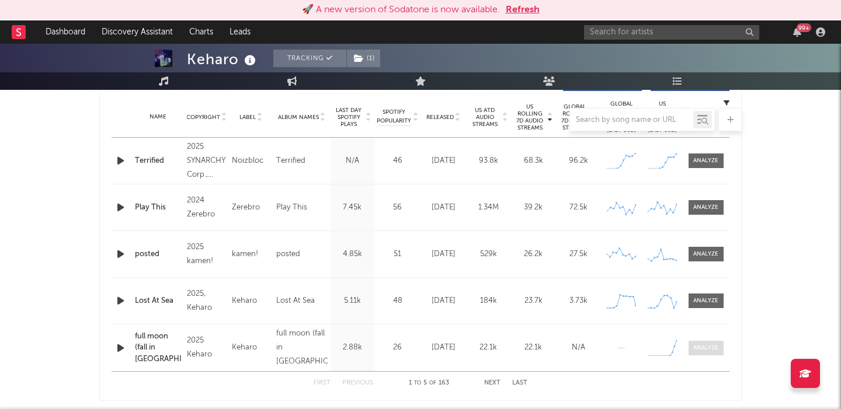
click at [708, 349] on div at bounding box center [705, 348] width 25 height 9
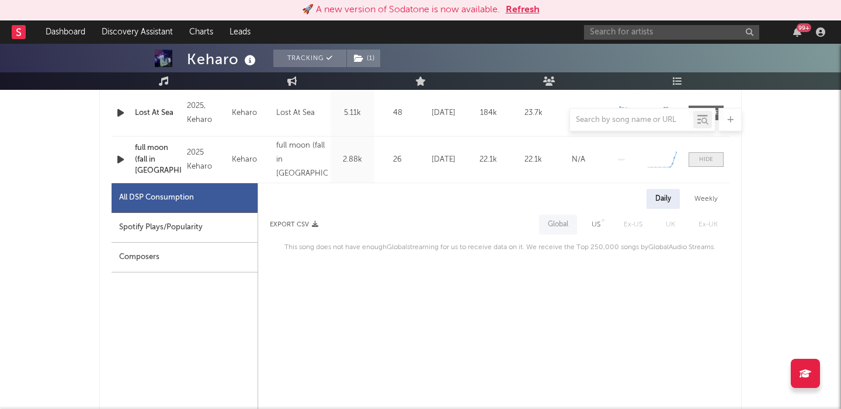
scroll to position [700, 0]
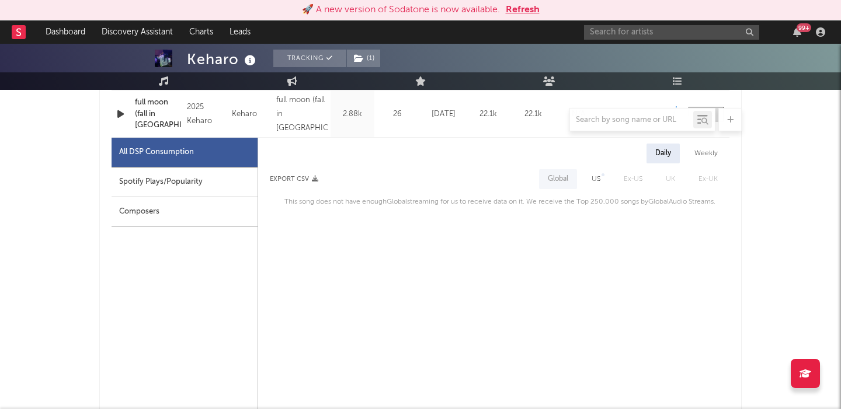
click at [604, 189] on div "Daily Weekly Export CSV Global US Ex-US UK Ex-UK This song does not have enough…" at bounding box center [493, 176] width 471 height 65
click at [597, 182] on div "US" at bounding box center [595, 179] width 9 height 14
select select "1w"
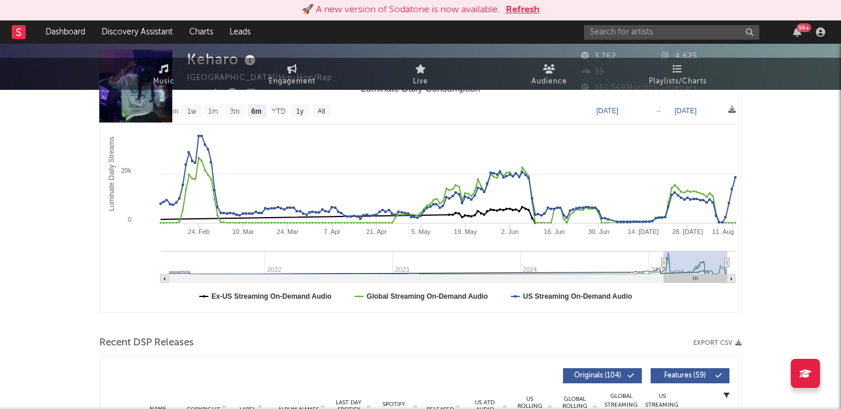
scroll to position [0, 0]
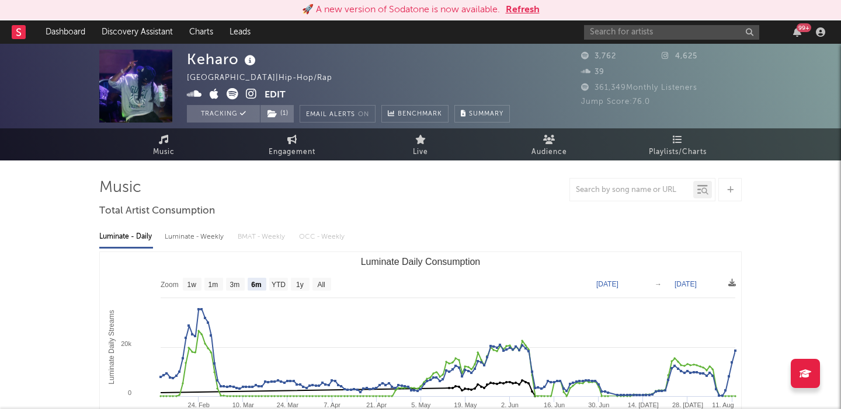
click at [200, 233] on div "Luminate - Weekly" at bounding box center [195, 237] width 61 height 20
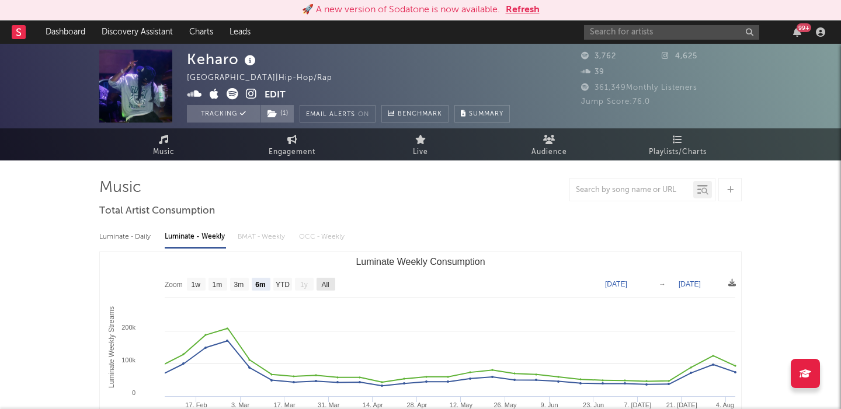
click at [326, 287] on text "All" at bounding box center [325, 285] width 8 height 8
select select "All"
type input "2024-09-05"
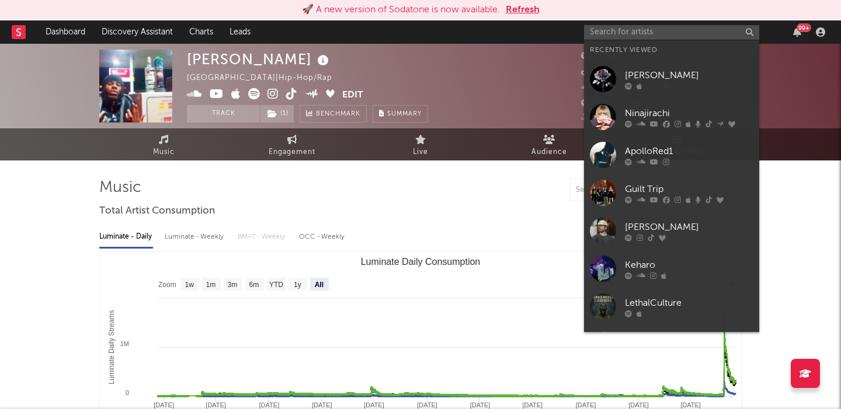
select select "All"
click at [631, 28] on input "text" at bounding box center [671, 32] width 175 height 15
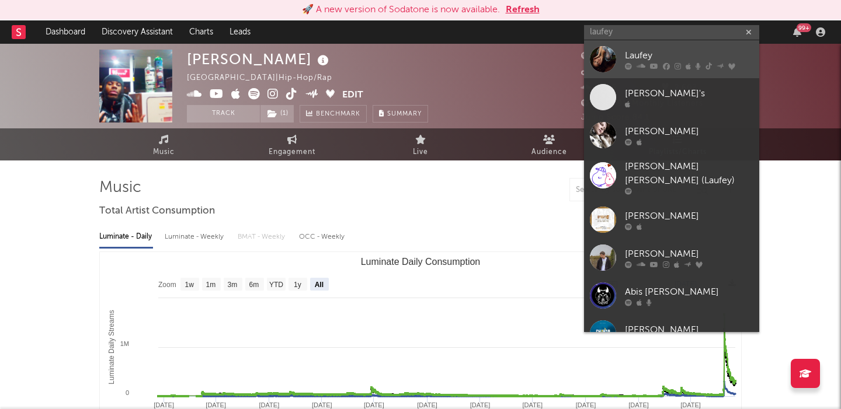
type input "laufey"
click at [674, 54] on div "Laufey" at bounding box center [689, 55] width 128 height 14
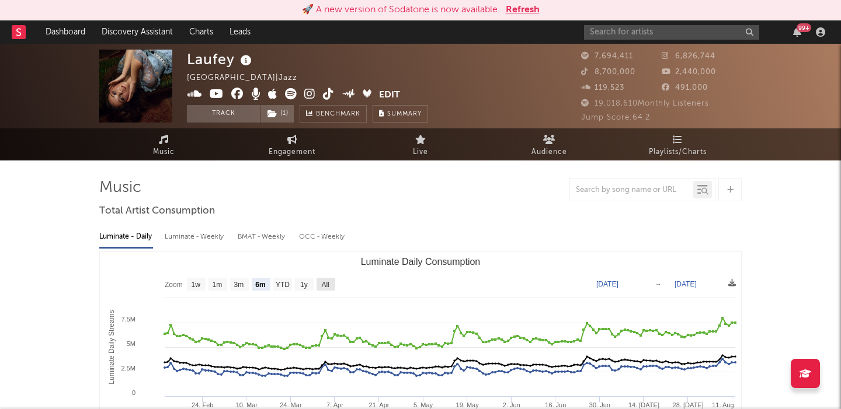
click at [323, 286] on text "All" at bounding box center [325, 285] width 8 height 8
select select "All"
type input "[DATE]"
